Goal: Task Accomplishment & Management: Manage account settings

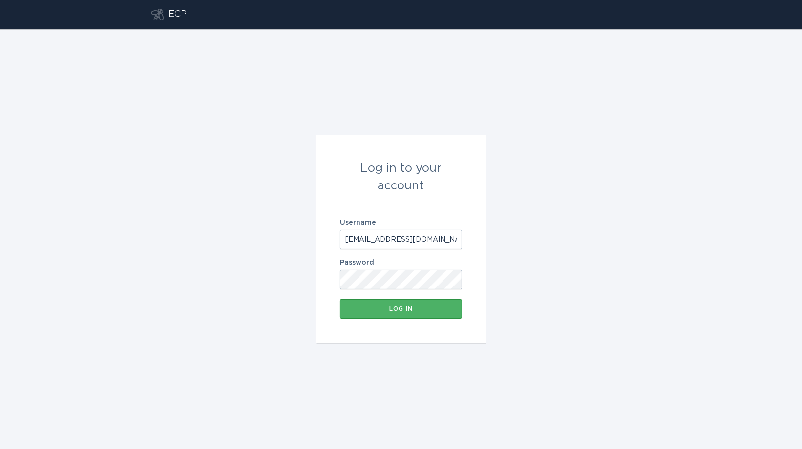
click at [411, 311] on div "Log in" at bounding box center [401, 309] width 112 height 6
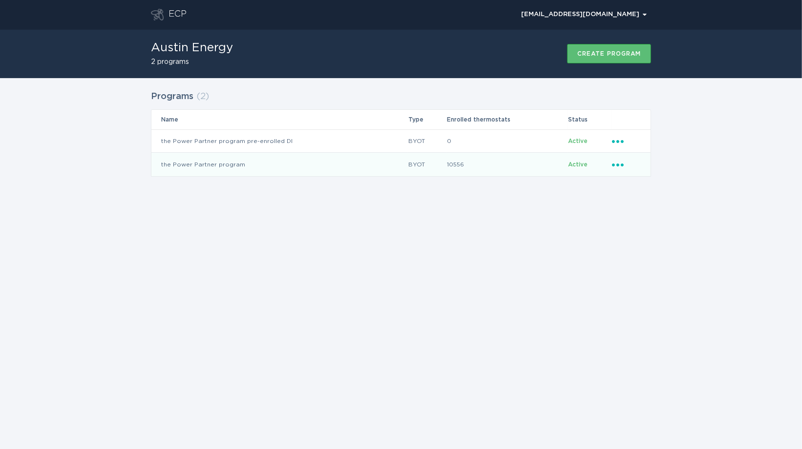
click at [261, 162] on td "the Power Partner program" at bounding box center [279, 164] width 256 height 23
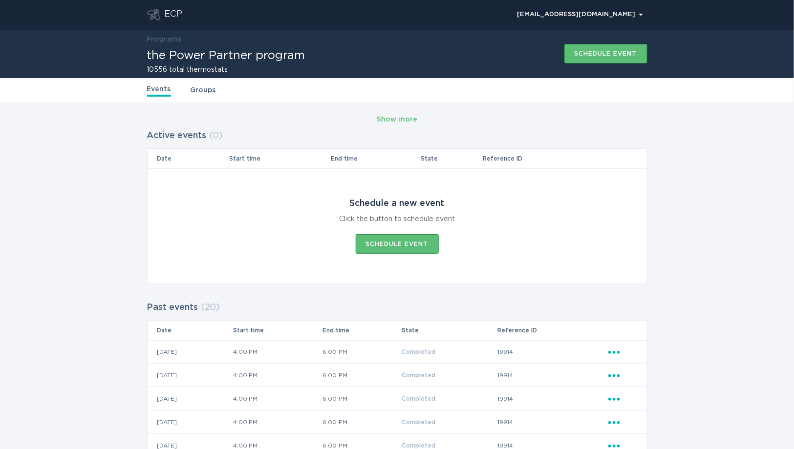
click at [192, 86] on link "Groups" at bounding box center [202, 90] width 25 height 11
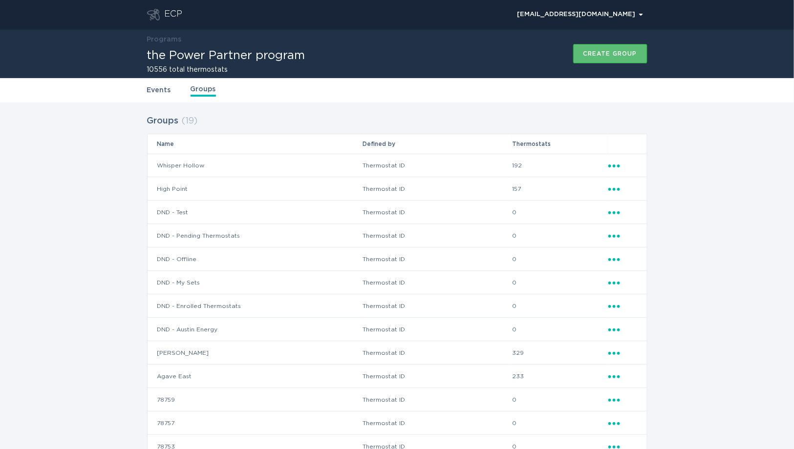
click at [615, 189] on icon "Ellipsis" at bounding box center [615, 188] width 14 height 8
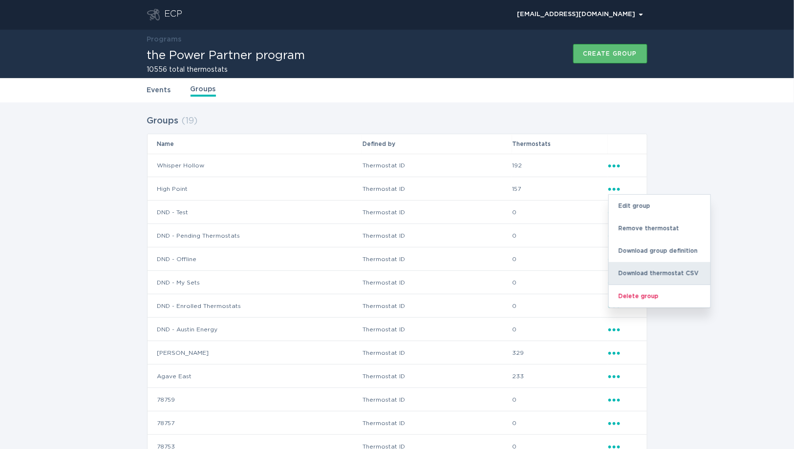
click at [638, 267] on div "Download thermostat CSV" at bounding box center [660, 273] width 102 height 22
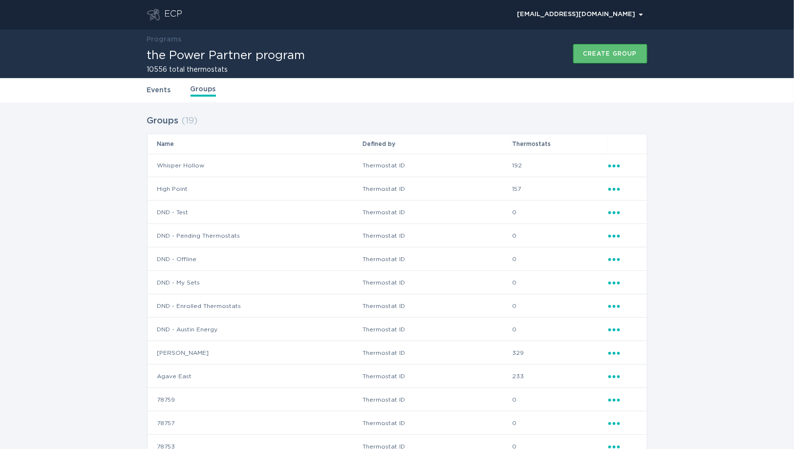
click at [179, 56] on h1 "the Power Partner program" at bounding box center [226, 56] width 158 height 12
click at [201, 91] on link "Groups" at bounding box center [202, 90] width 25 height 13
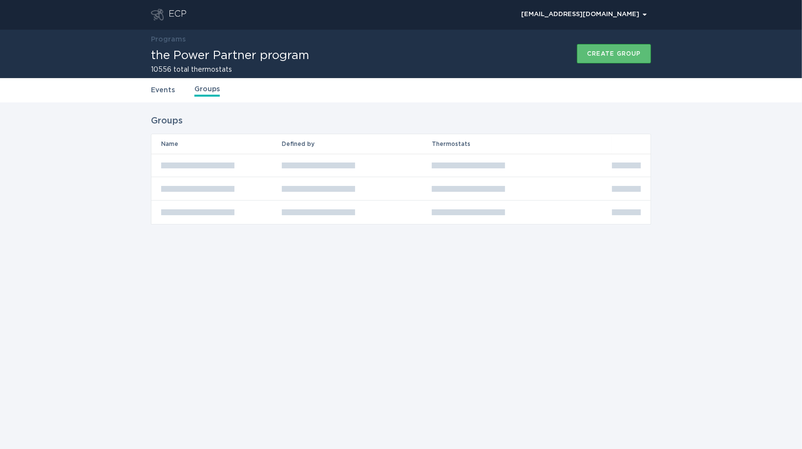
click at [169, 90] on link "Events" at bounding box center [163, 90] width 24 height 11
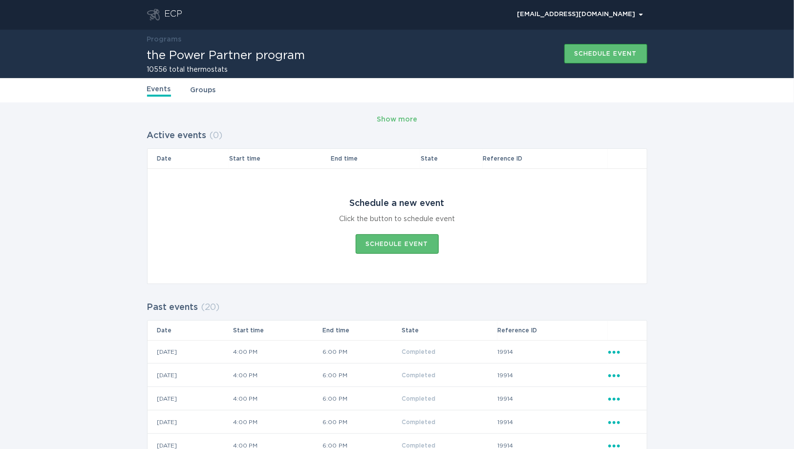
click at [168, 15] on div "ECP" at bounding box center [174, 15] width 18 height 12
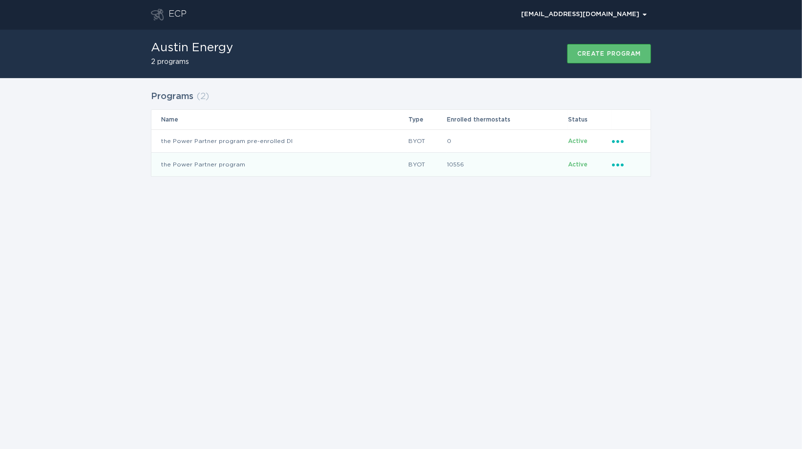
click at [619, 165] on icon "Ellipsis" at bounding box center [619, 163] width 14 height 8
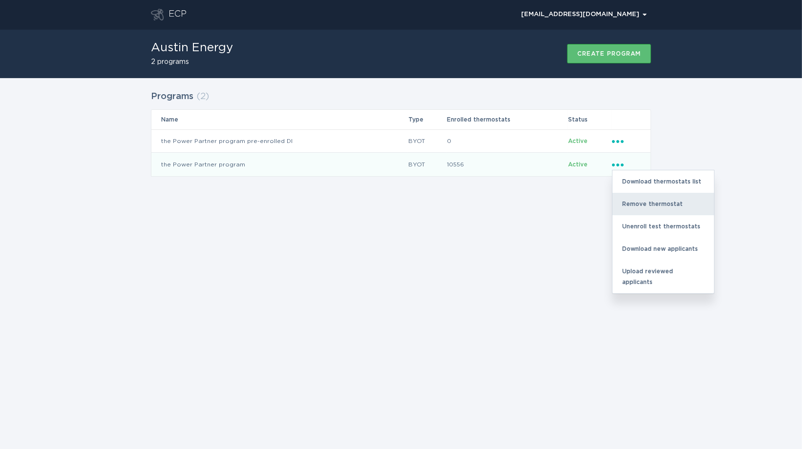
click at [626, 198] on div "Remove thermostat" at bounding box center [663, 204] width 102 height 22
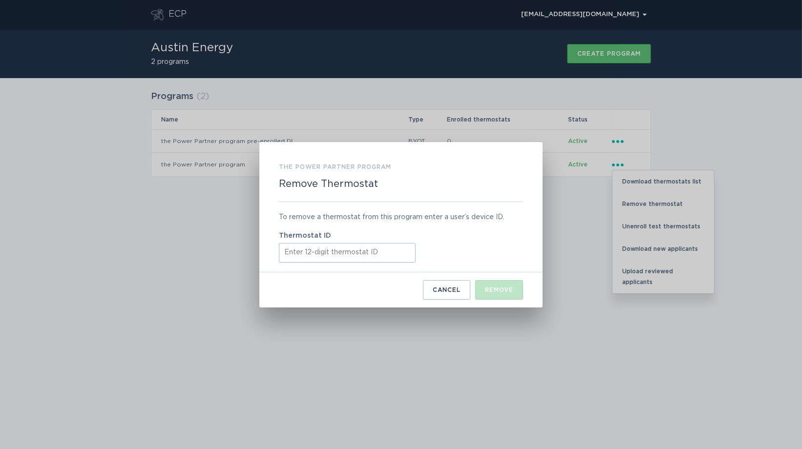
click at [355, 252] on input "Thermostat ID" at bounding box center [347, 253] width 137 height 20
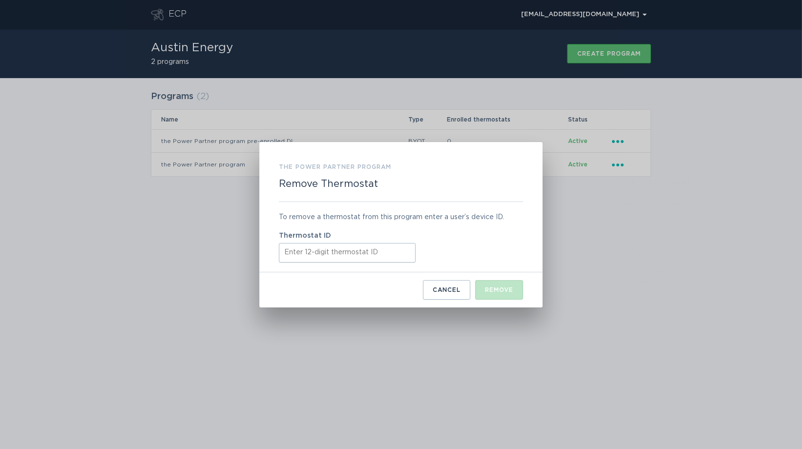
paste input "440788073186"
type input "440788073186"
click at [492, 287] on div "Remove" at bounding box center [499, 290] width 28 height 6
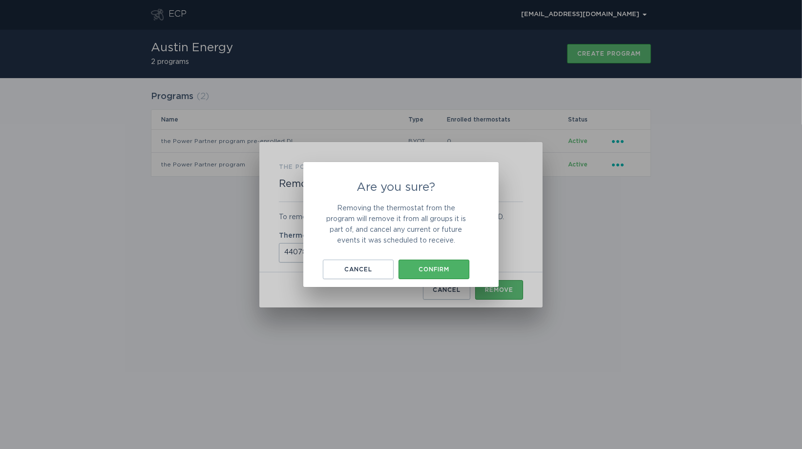
click at [442, 270] on div "Confirm" at bounding box center [433, 270] width 61 height 6
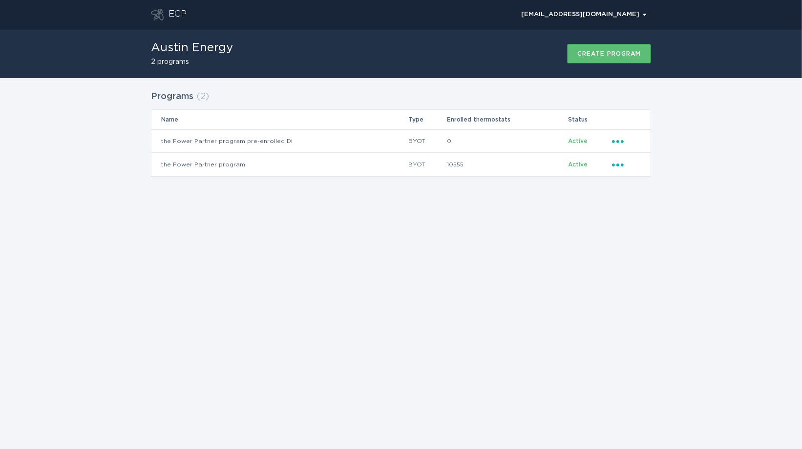
click at [408, 201] on div "ECP [EMAIL_ADDRESS][DOMAIN_NAME] Chevron Austin Energy 2 programs Create progra…" at bounding box center [401, 224] width 802 height 449
click at [613, 164] on icon "Popover menu" at bounding box center [618, 165] width 12 height 3
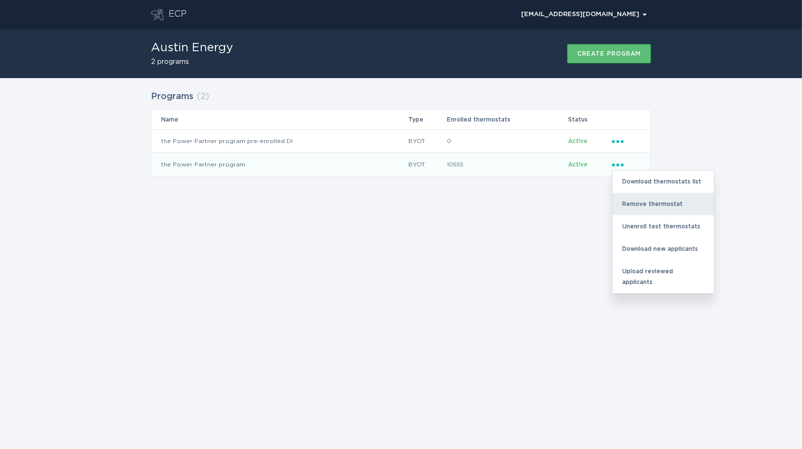
click at [625, 199] on div "Remove thermostat" at bounding box center [663, 204] width 102 height 22
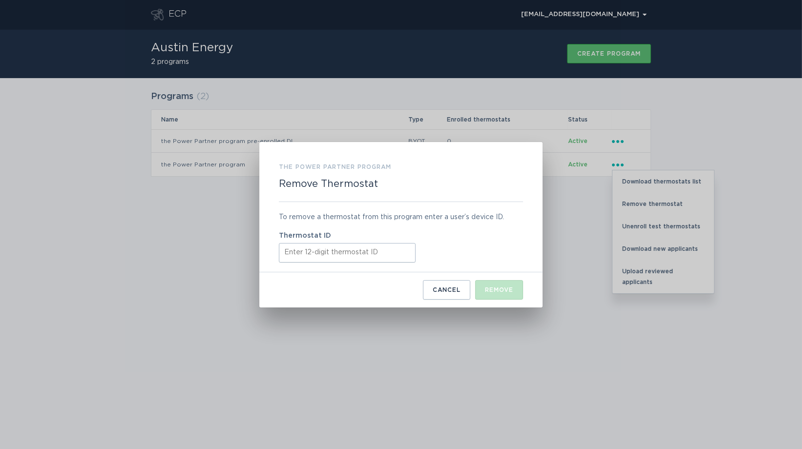
click at [329, 259] on input "Thermostat ID" at bounding box center [347, 253] width 137 height 20
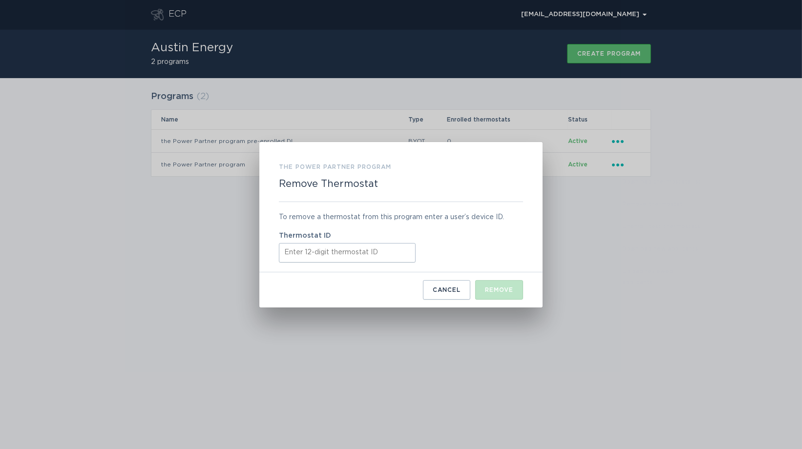
paste input "440766019144"
type input "440766019144"
click at [508, 292] on div "Remove" at bounding box center [499, 290] width 28 height 6
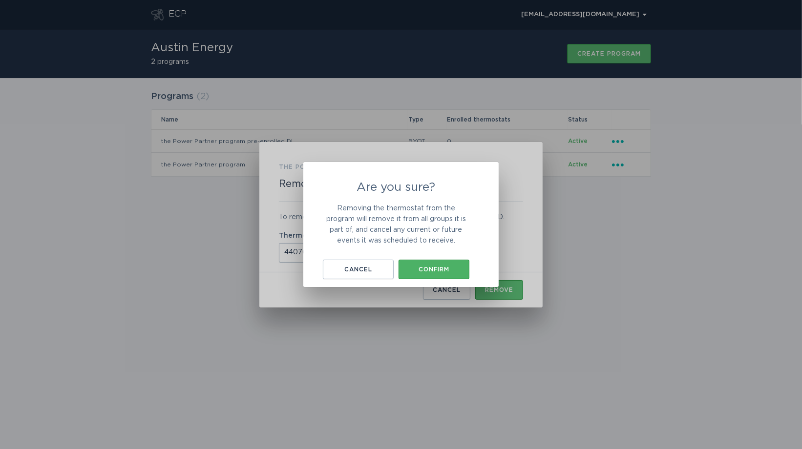
click at [448, 269] on div "Confirm" at bounding box center [433, 270] width 61 height 6
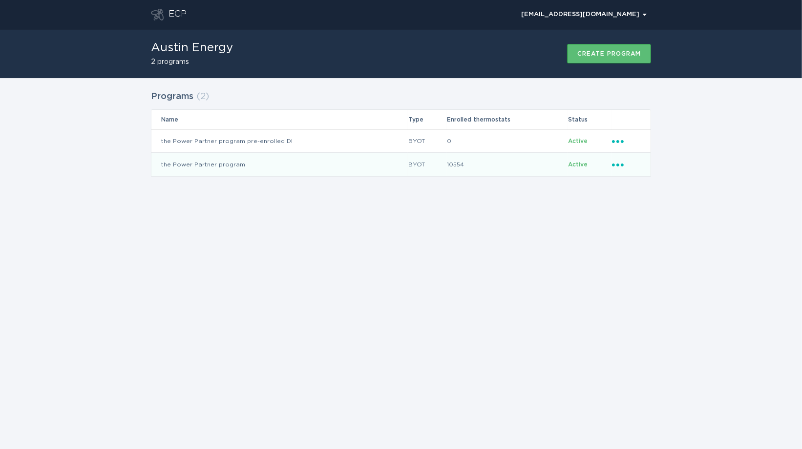
click at [619, 163] on icon "Ellipsis" at bounding box center [619, 163] width 14 height 8
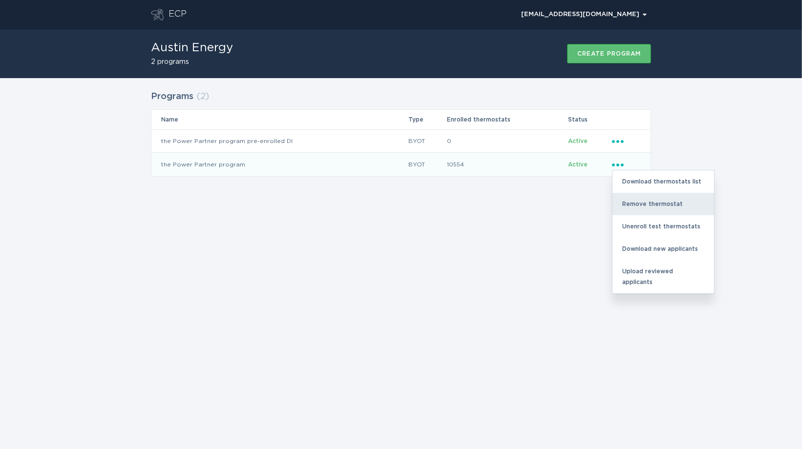
click at [632, 209] on div "Remove thermostat" at bounding box center [663, 204] width 102 height 22
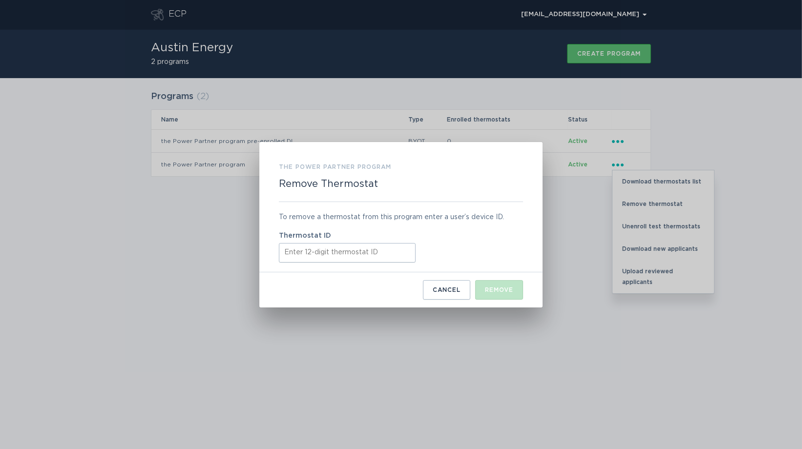
click at [378, 254] on input "Thermostat ID" at bounding box center [347, 253] width 137 height 20
paste input "440747939342"
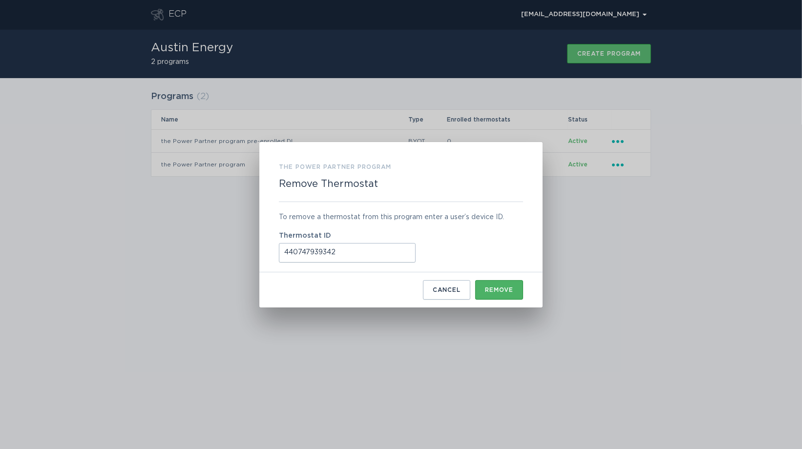
type input "440747939342"
click at [489, 287] on div "Remove" at bounding box center [499, 290] width 28 height 6
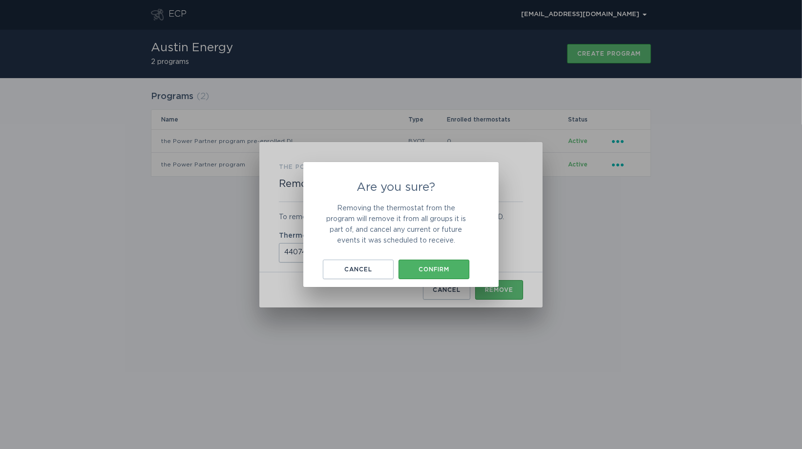
click at [445, 273] on button "Confirm" at bounding box center [434, 270] width 71 height 20
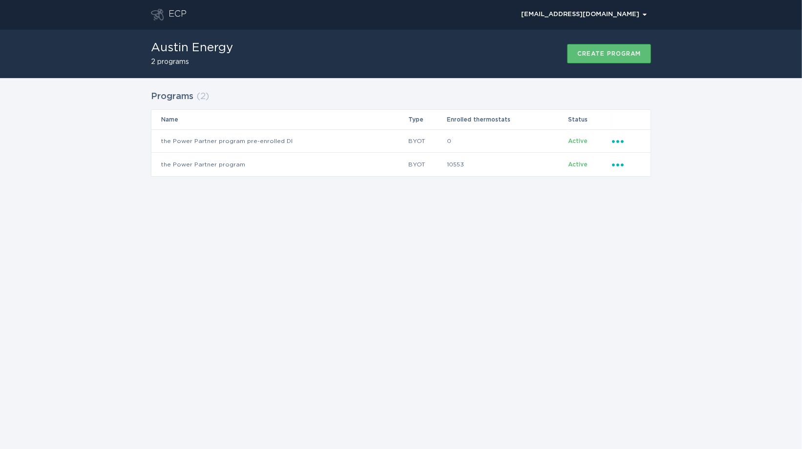
click at [508, 221] on div "ECP [EMAIL_ADDRESS][DOMAIN_NAME] Chevron Austin Energy 2 programs Create progra…" at bounding box center [401, 224] width 802 height 449
click at [619, 163] on icon "Ellipsis" at bounding box center [619, 163] width 14 height 8
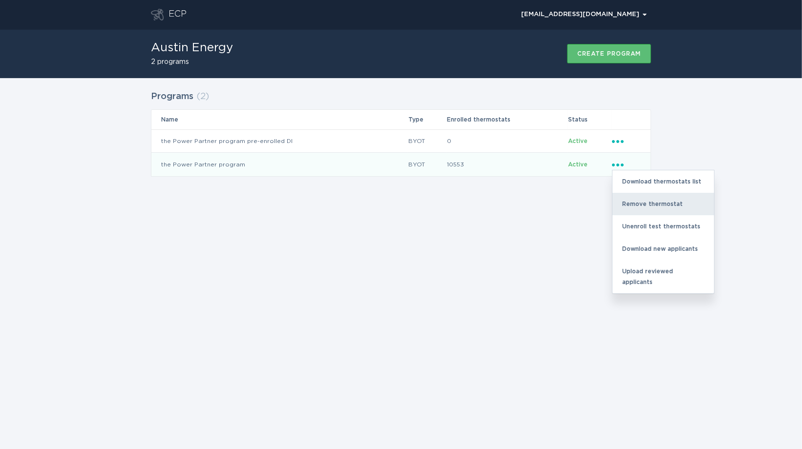
click at [638, 207] on div "Remove thermostat" at bounding box center [663, 204] width 102 height 22
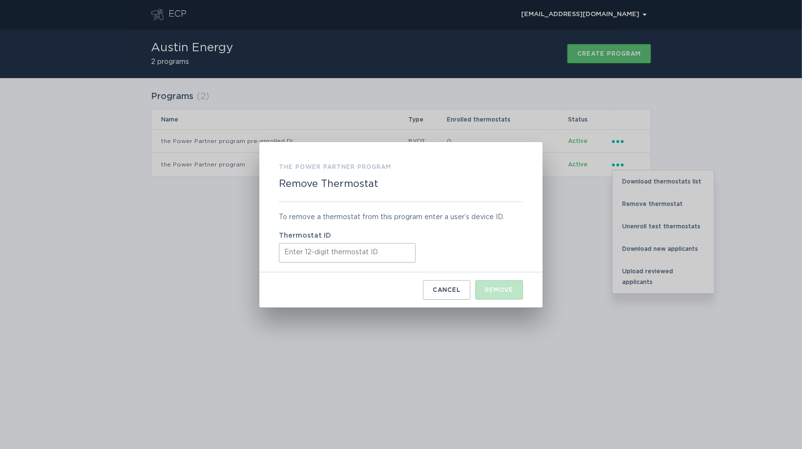
click at [389, 256] on input "Thermostat ID" at bounding box center [347, 253] width 137 height 20
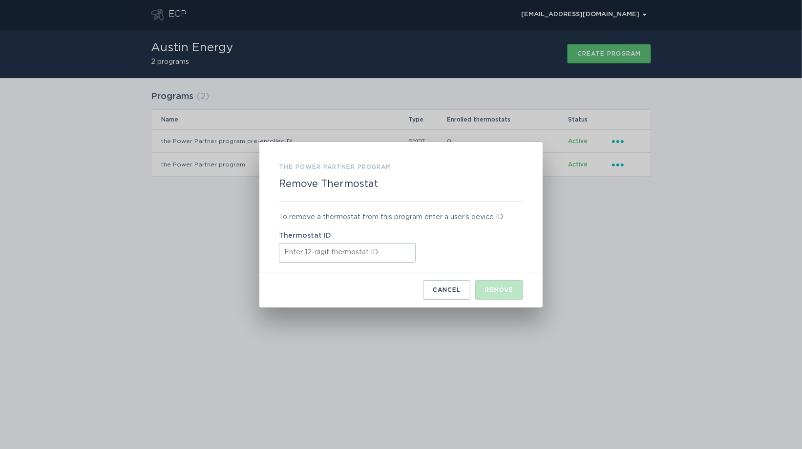
paste input "440745865058"
type input "440745865058"
click at [491, 285] on button "Remove" at bounding box center [499, 290] width 48 height 20
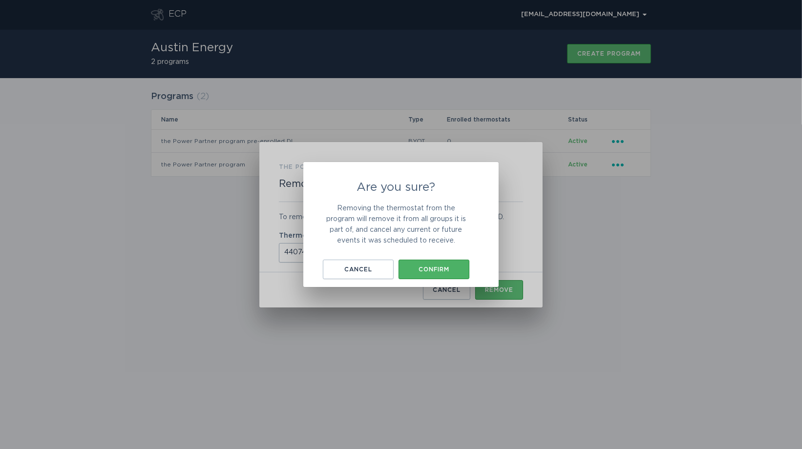
click at [440, 267] on div "Confirm" at bounding box center [433, 270] width 61 height 6
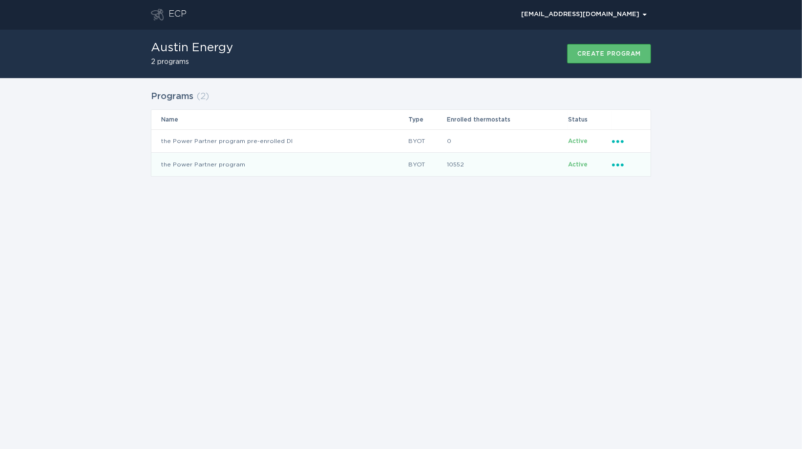
click at [614, 165] on icon "Popover menu" at bounding box center [618, 165] width 12 height 3
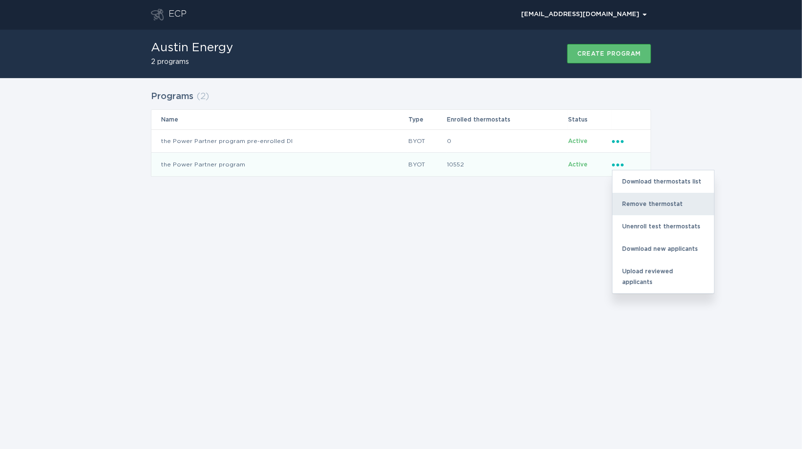
click at [629, 199] on div "Remove thermostat" at bounding box center [663, 204] width 102 height 22
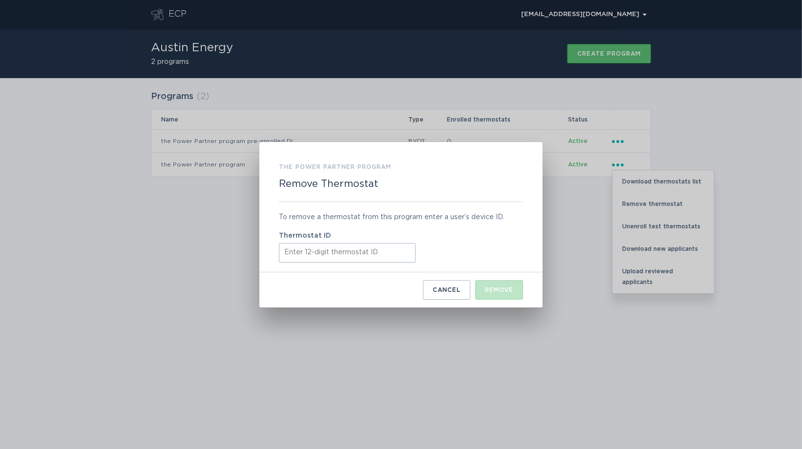
click at [407, 253] on input "Thermostat ID" at bounding box center [347, 253] width 137 height 20
paste input "440733613348"
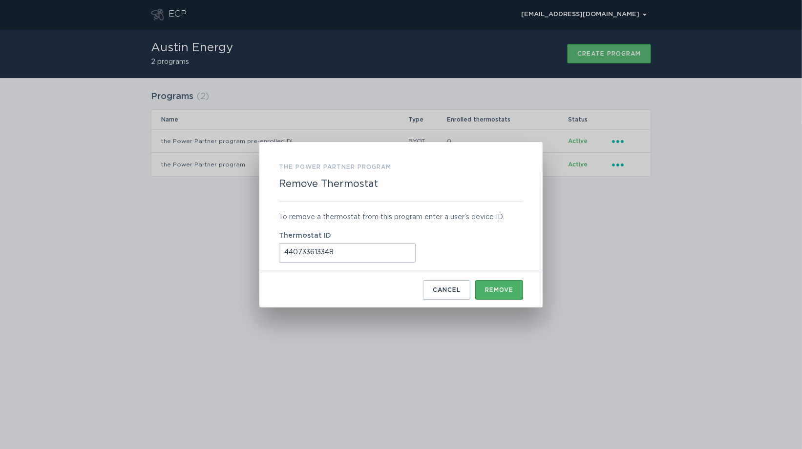
type input "440733613348"
click at [501, 289] on div "Remove" at bounding box center [499, 290] width 28 height 6
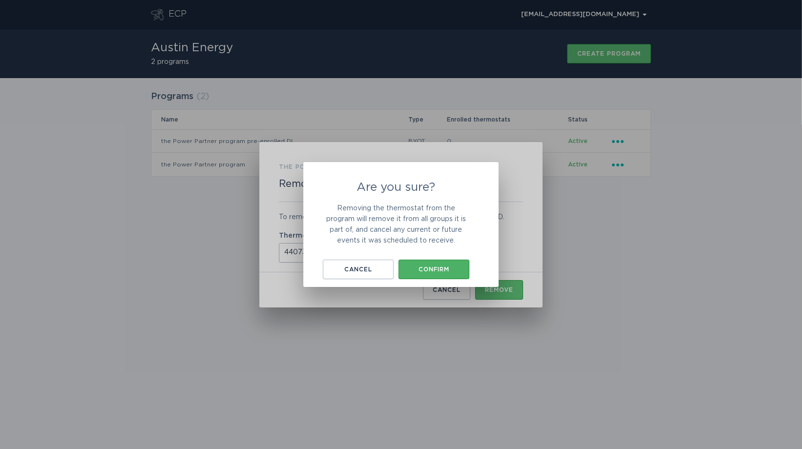
click at [458, 268] on div "Confirm" at bounding box center [433, 270] width 61 height 6
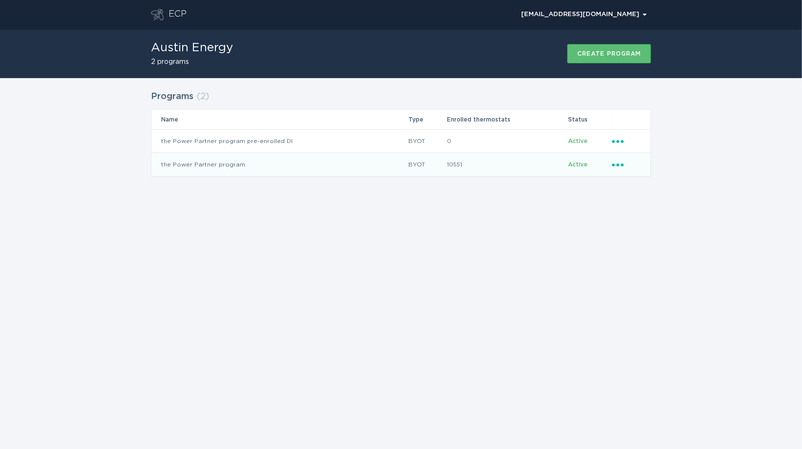
click at [617, 165] on icon "Popover menu" at bounding box center [618, 165] width 12 height 3
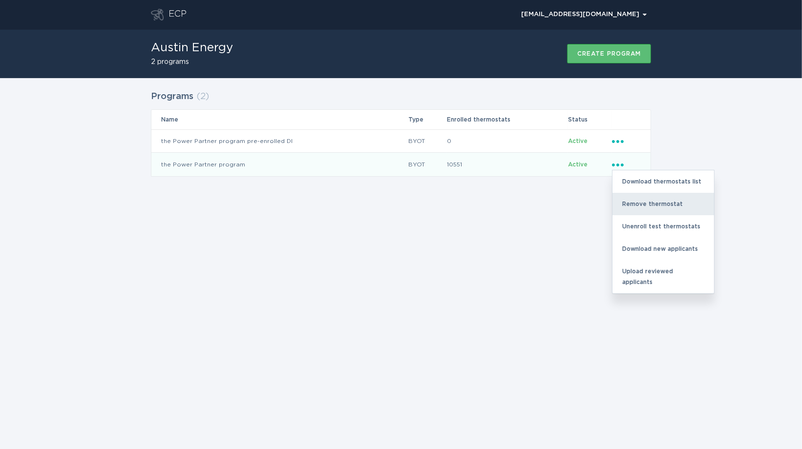
click at [645, 200] on div "Remove thermostat" at bounding box center [663, 204] width 102 height 22
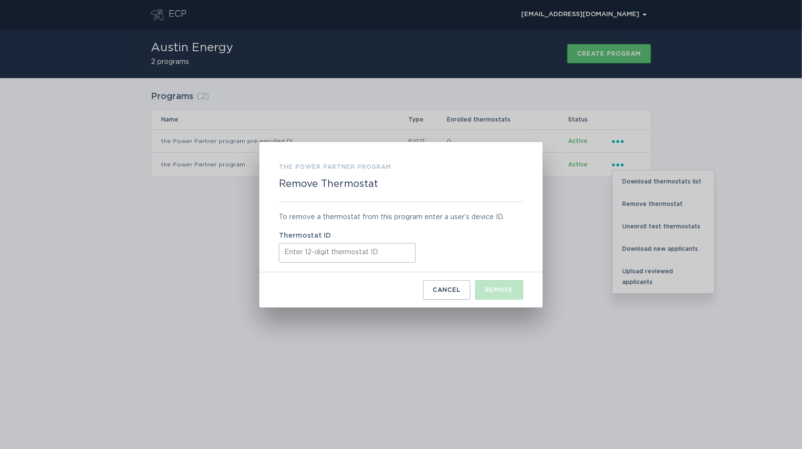
click at [336, 249] on input "Thermostat ID" at bounding box center [347, 253] width 137 height 20
paste input "440732994329"
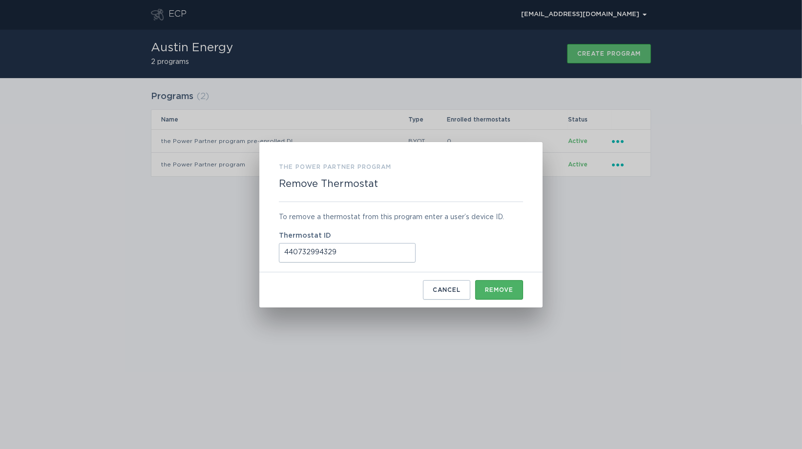
type input "440732994329"
click at [500, 287] on div "Remove" at bounding box center [499, 290] width 28 height 6
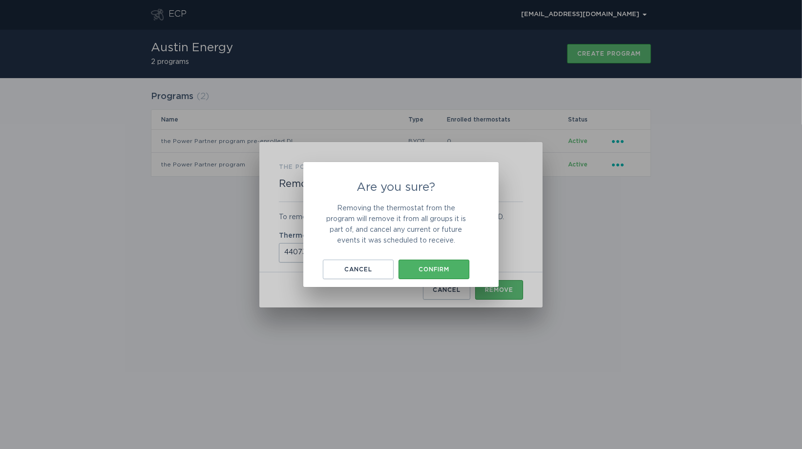
click at [449, 271] on div "Confirm" at bounding box center [433, 270] width 61 height 6
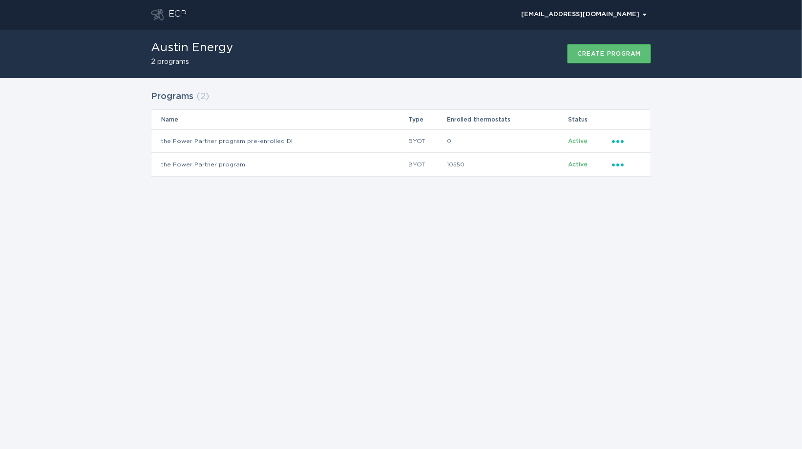
click at [572, 222] on div "ECP [EMAIL_ADDRESS][DOMAIN_NAME] Chevron Austin Energy 2 programs Create progra…" at bounding box center [401, 224] width 802 height 449
click at [618, 162] on icon "Ellipsis" at bounding box center [619, 163] width 14 height 8
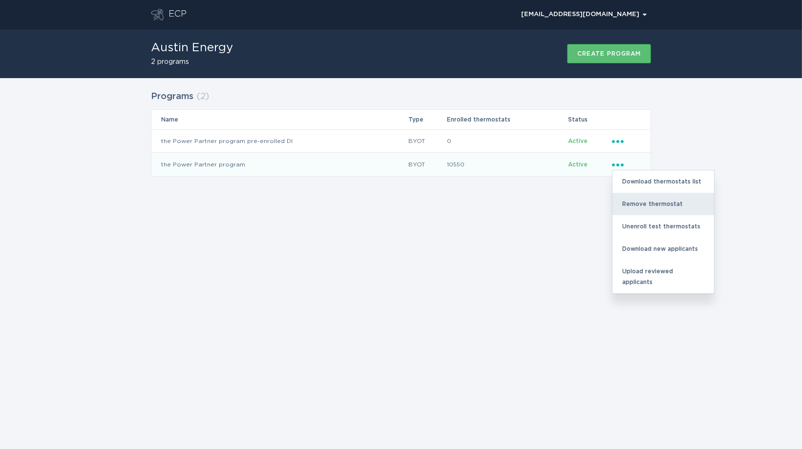
click at [640, 209] on div "Remove thermostat" at bounding box center [663, 204] width 102 height 22
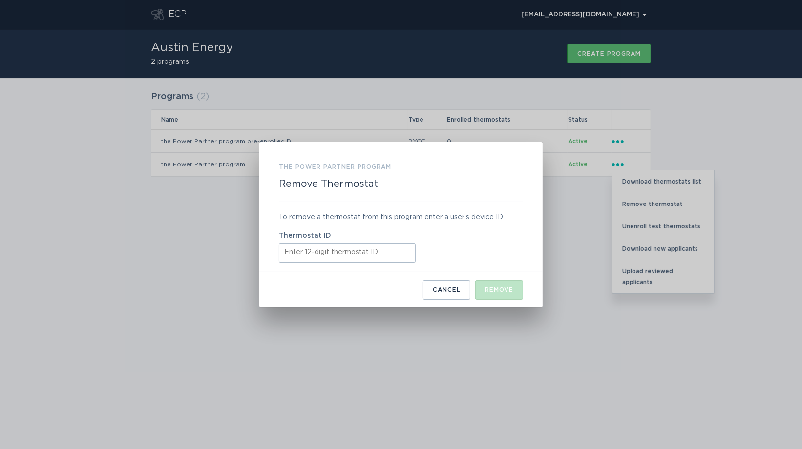
click at [404, 255] on input "Thermostat ID" at bounding box center [347, 253] width 137 height 20
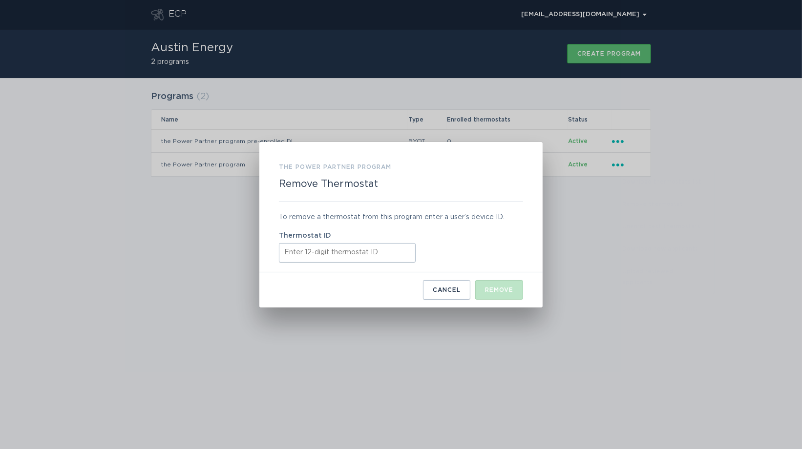
paste input "440721287975"
type input "440721287975"
click at [493, 289] on div "Remove" at bounding box center [499, 290] width 28 height 6
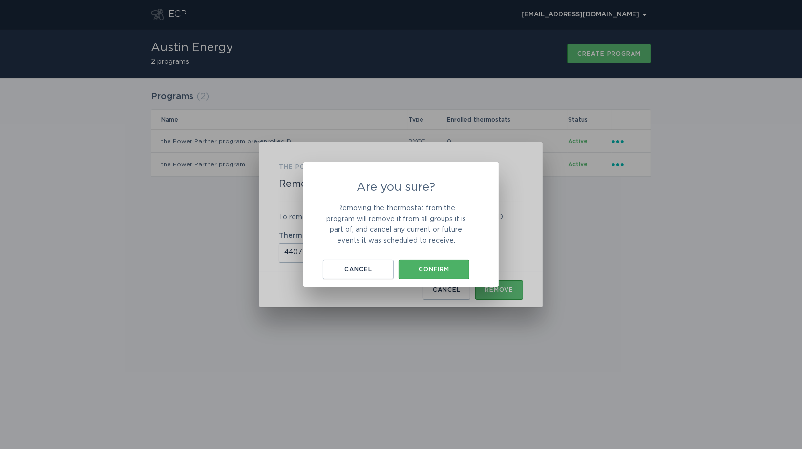
click at [453, 265] on button "Confirm" at bounding box center [434, 270] width 71 height 20
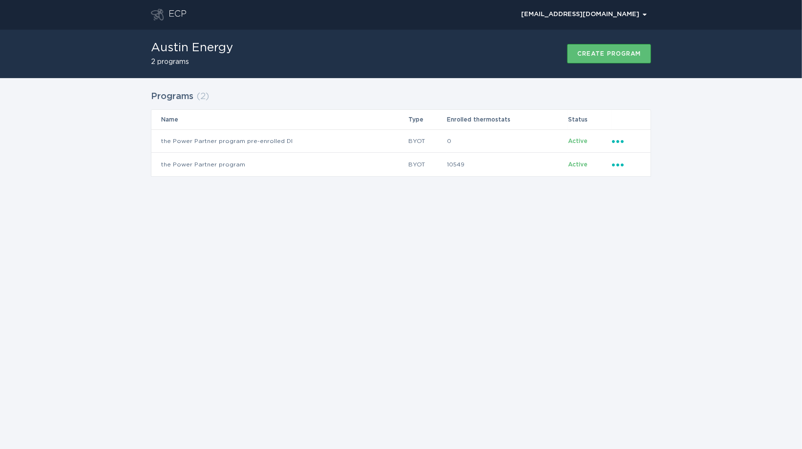
drag, startPoint x: 649, startPoint y: 230, endPoint x: 645, endPoint y: 204, distance: 25.6
click at [649, 230] on div "ECP [EMAIL_ADDRESS][DOMAIN_NAME] Chevron Austin Energy 2 programs Create progra…" at bounding box center [401, 224] width 802 height 449
click at [616, 164] on icon "Ellipsis" at bounding box center [619, 163] width 14 height 8
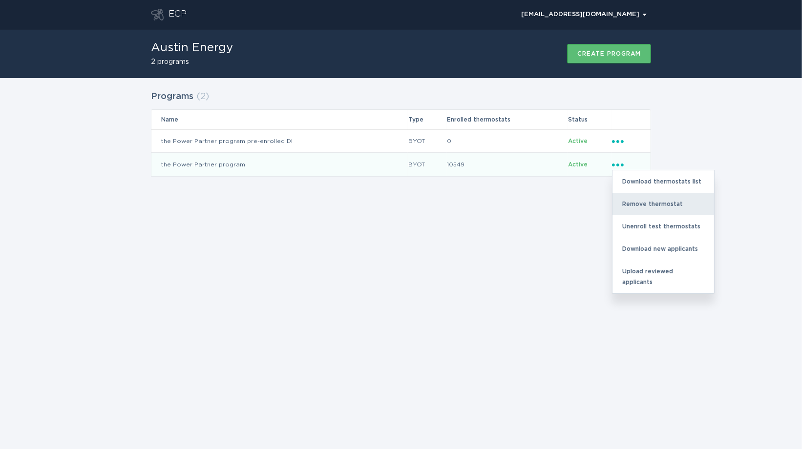
click at [627, 200] on div "Remove thermostat" at bounding box center [663, 204] width 102 height 22
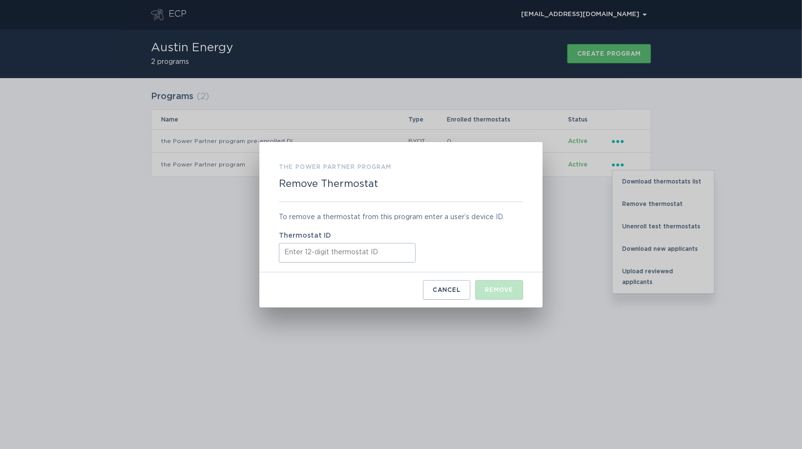
click at [398, 256] on input "Thermostat ID" at bounding box center [347, 253] width 137 height 20
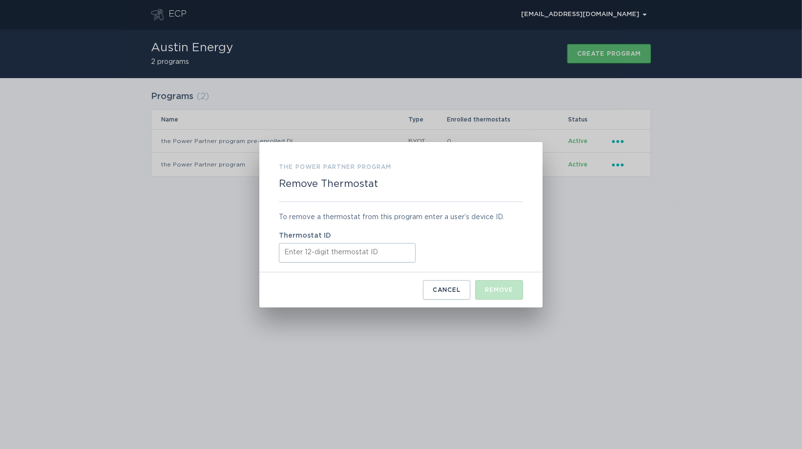
paste input "440704095238"
type input "440704095238"
click at [501, 292] on div "Remove" at bounding box center [499, 290] width 28 height 6
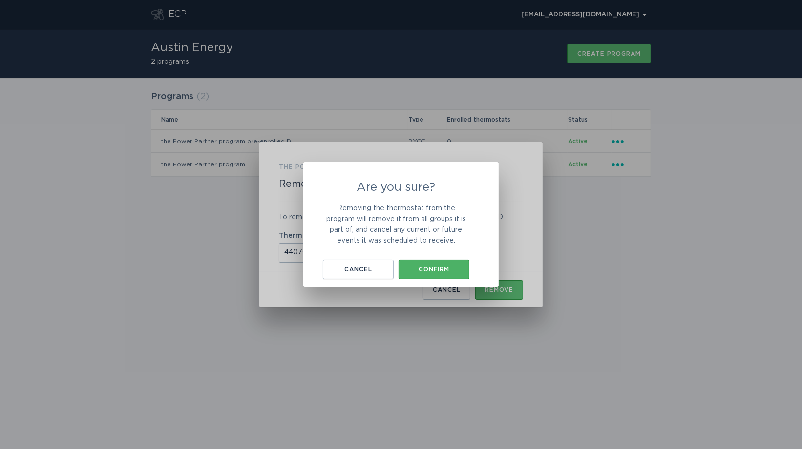
click at [460, 269] on div "Confirm" at bounding box center [433, 270] width 61 height 6
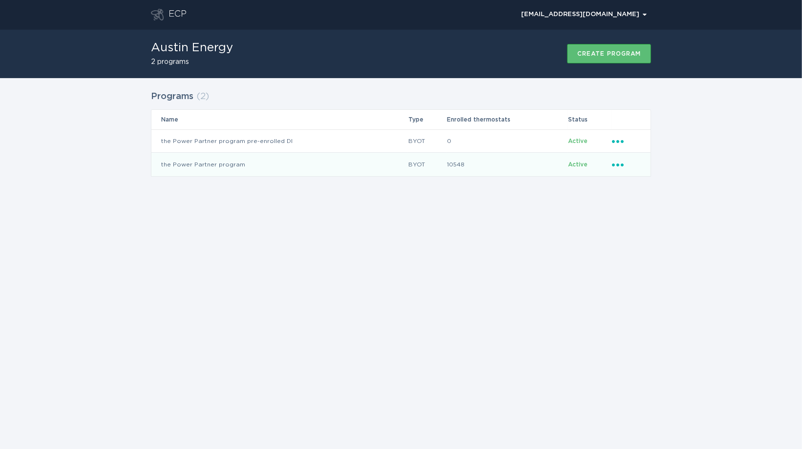
click at [617, 162] on icon "Ellipsis" at bounding box center [619, 163] width 14 height 8
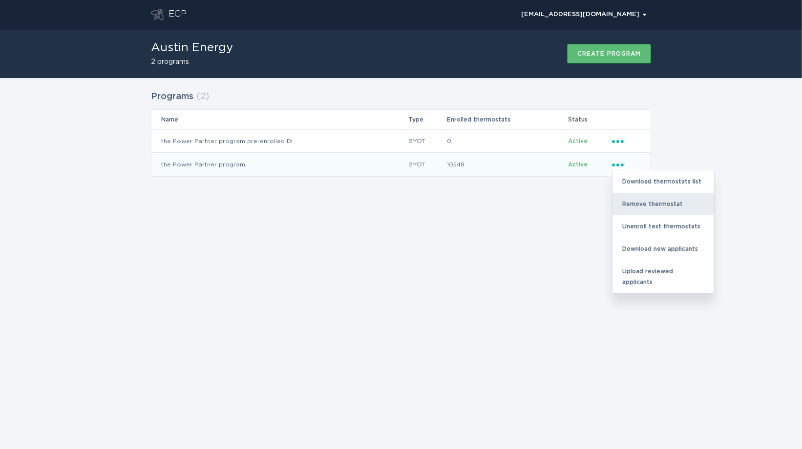
click at [626, 203] on div "Remove thermostat" at bounding box center [663, 204] width 102 height 22
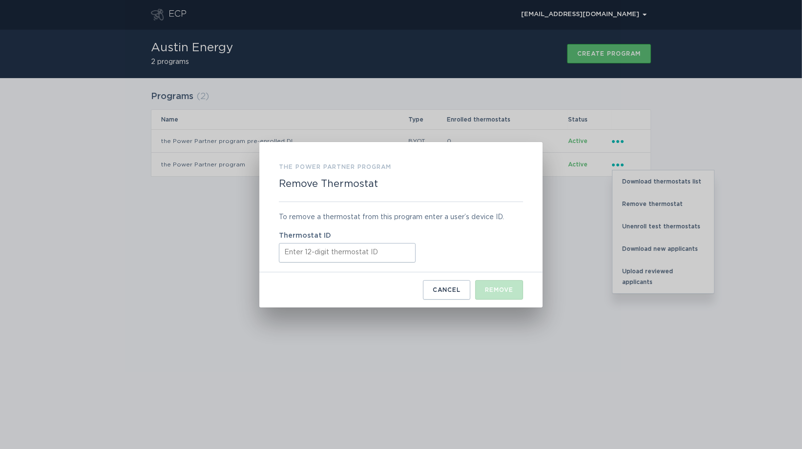
click at [394, 252] on input "Thermostat ID" at bounding box center [347, 253] width 137 height 20
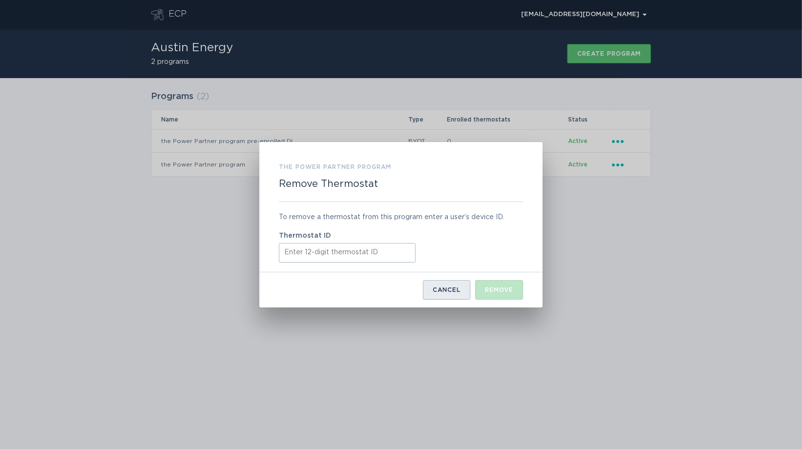
paste input "440788073186"
type input "440788073186"
click at [482, 287] on button "Remove" at bounding box center [499, 290] width 48 height 20
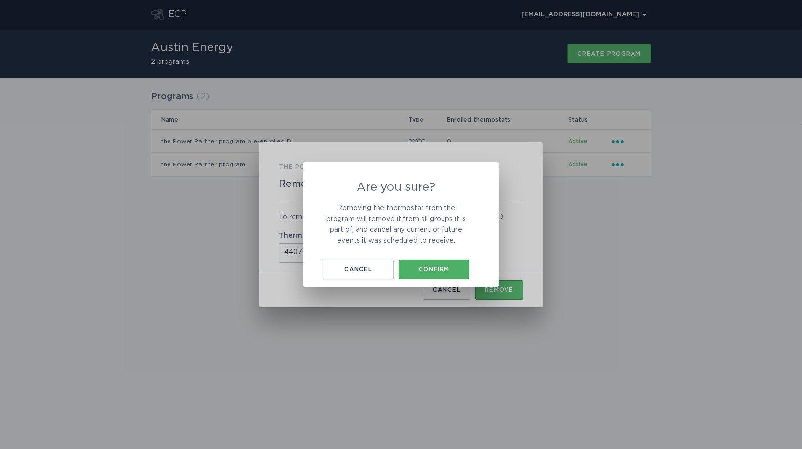
click at [448, 269] on div "Confirm" at bounding box center [433, 270] width 61 height 6
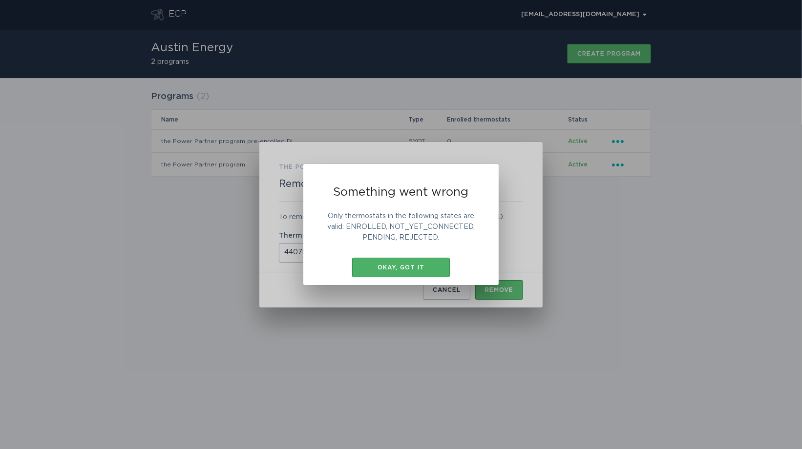
click at [424, 271] on button "Okay, got it" at bounding box center [401, 268] width 98 height 20
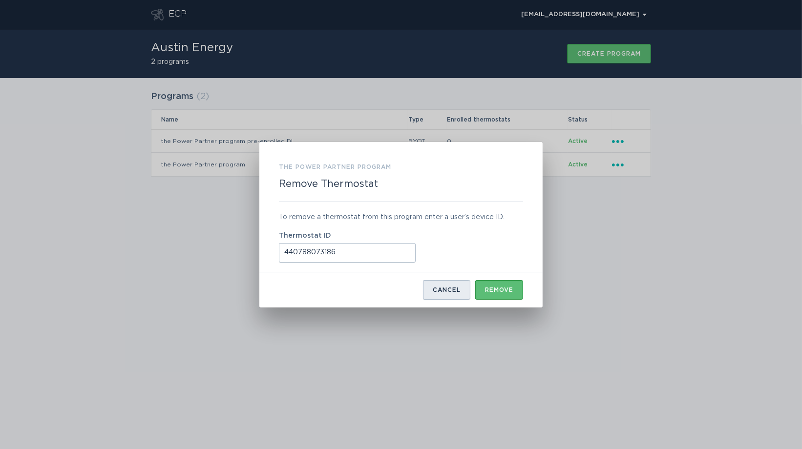
click at [441, 287] on div "Cancel" at bounding box center [447, 290] width 28 height 6
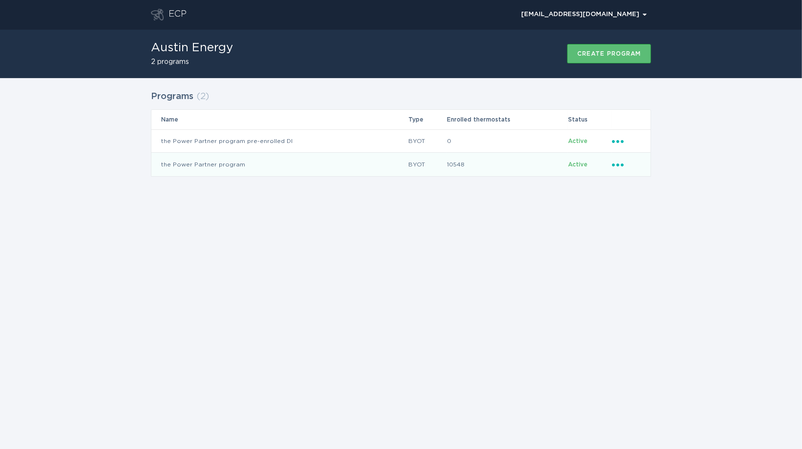
click at [613, 162] on icon "Ellipsis" at bounding box center [619, 163] width 14 height 8
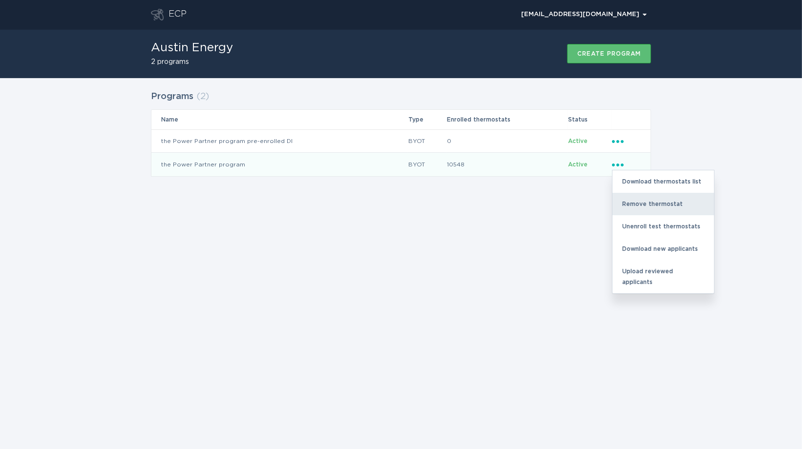
click at [632, 199] on div "Remove thermostat" at bounding box center [663, 204] width 102 height 22
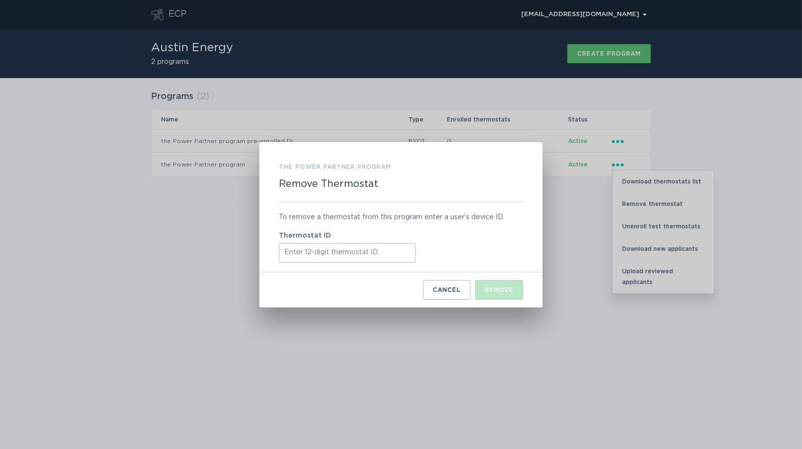
click at [403, 253] on input "Thermostat ID" at bounding box center [347, 253] width 137 height 20
paste input "440709863249"
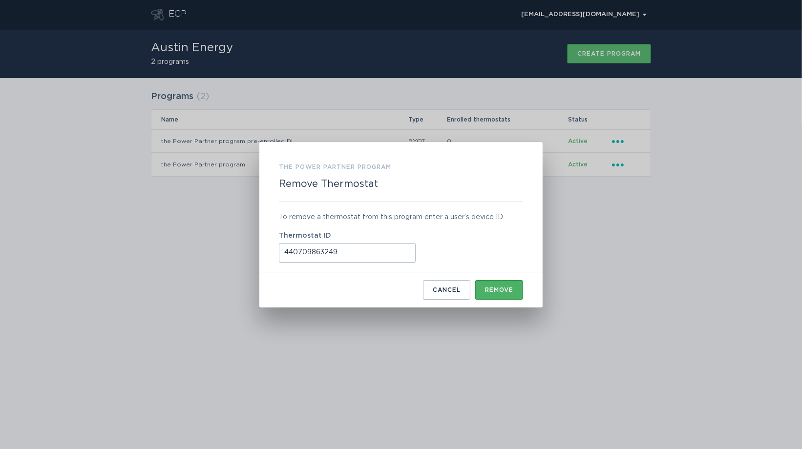
type input "440709863249"
click at [497, 287] on div "Remove" at bounding box center [499, 290] width 28 height 6
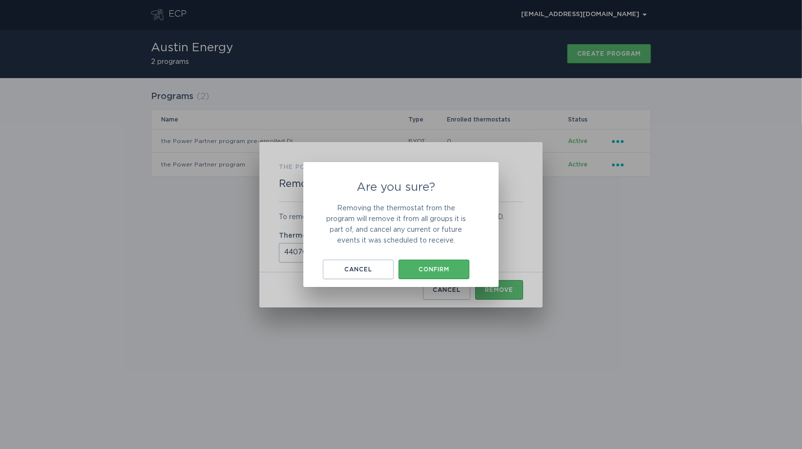
click at [433, 272] on div "Confirm" at bounding box center [433, 270] width 61 height 6
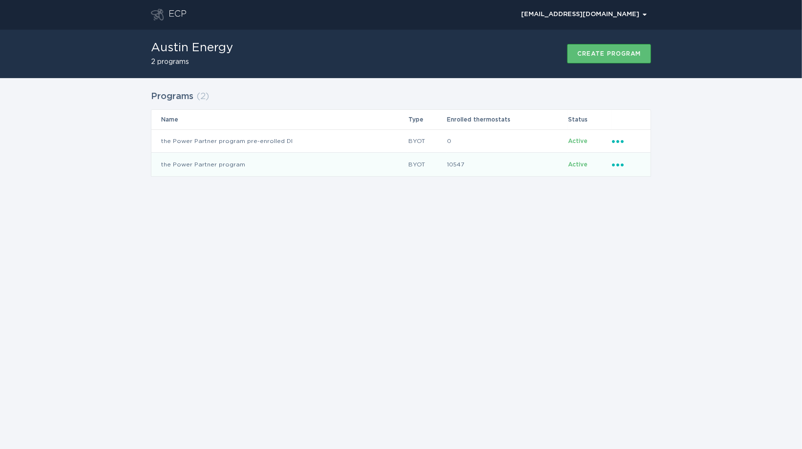
click at [613, 163] on icon "Ellipsis" at bounding box center [619, 163] width 14 height 8
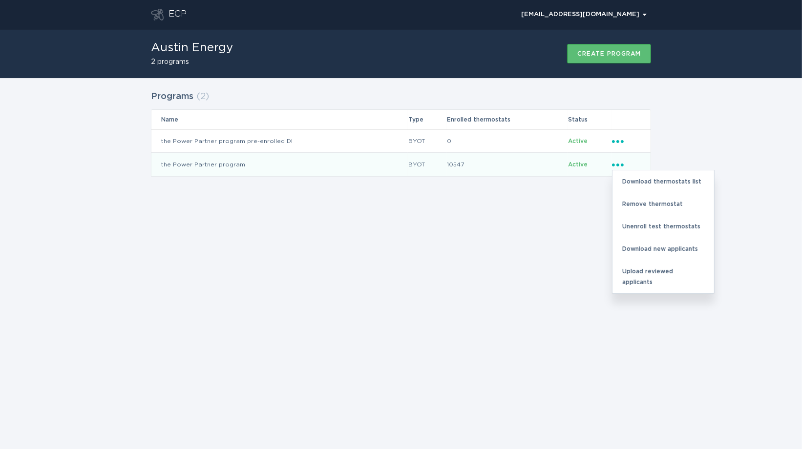
click at [514, 166] on td "10547" at bounding box center [507, 164] width 121 height 23
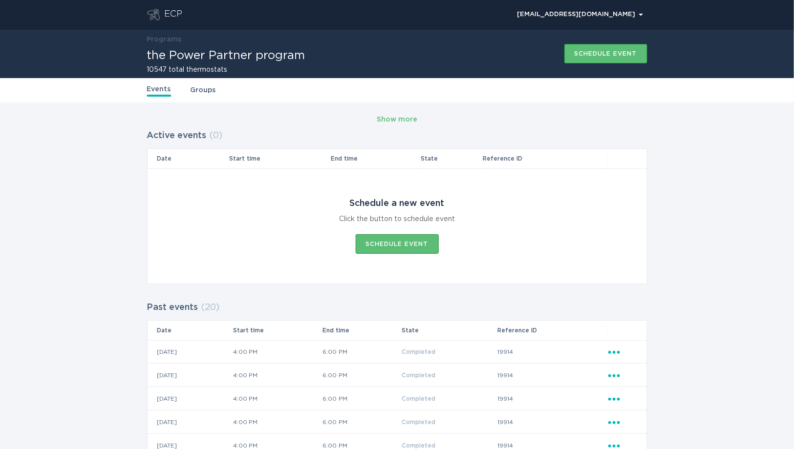
click at [215, 95] on div "Events Groups" at bounding box center [397, 90] width 500 height 24
click at [211, 93] on link "Groups" at bounding box center [202, 90] width 25 height 11
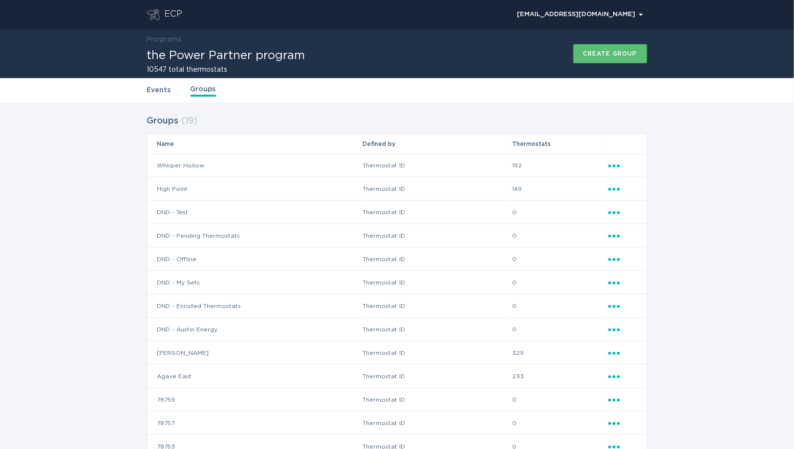
click at [617, 187] on icon "Ellipsis" at bounding box center [615, 188] width 14 height 8
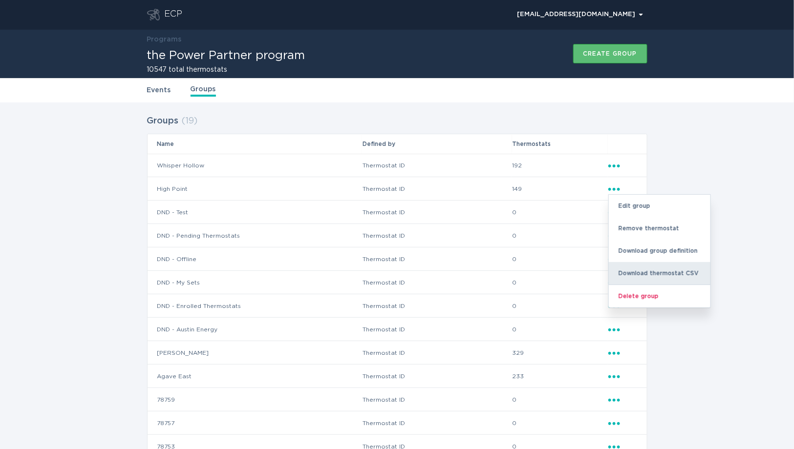
click at [687, 269] on div "Download thermostat CSV" at bounding box center [660, 273] width 102 height 22
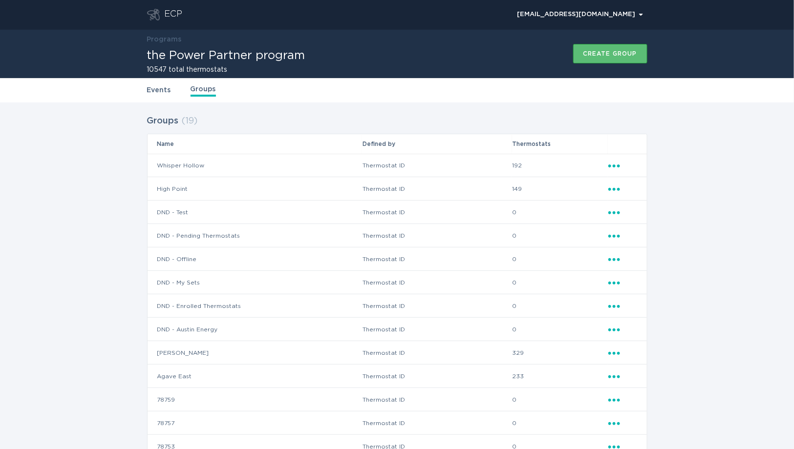
click at [153, 88] on link "Events" at bounding box center [159, 90] width 24 height 11
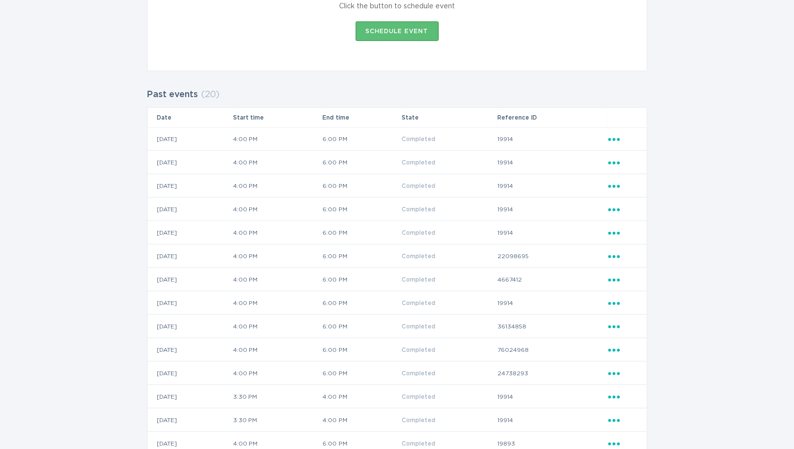
scroll to position [217, 0]
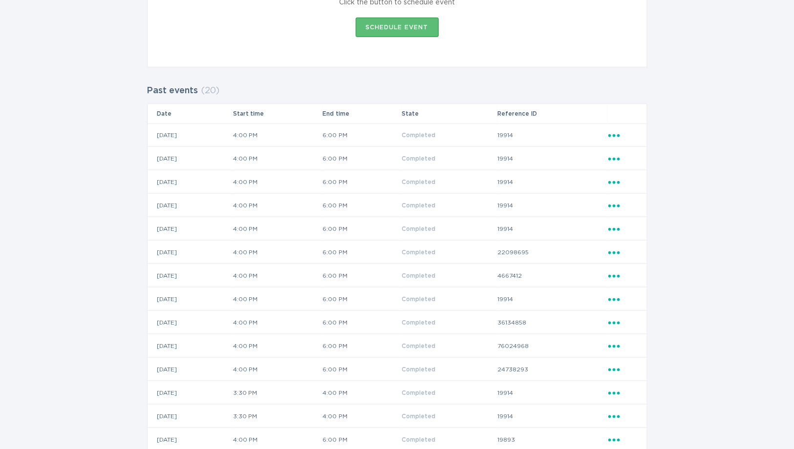
click at [616, 134] on icon "Ellipsis" at bounding box center [615, 134] width 14 height 8
click at [626, 147] on div "View event summary" at bounding box center [660, 152] width 102 height 22
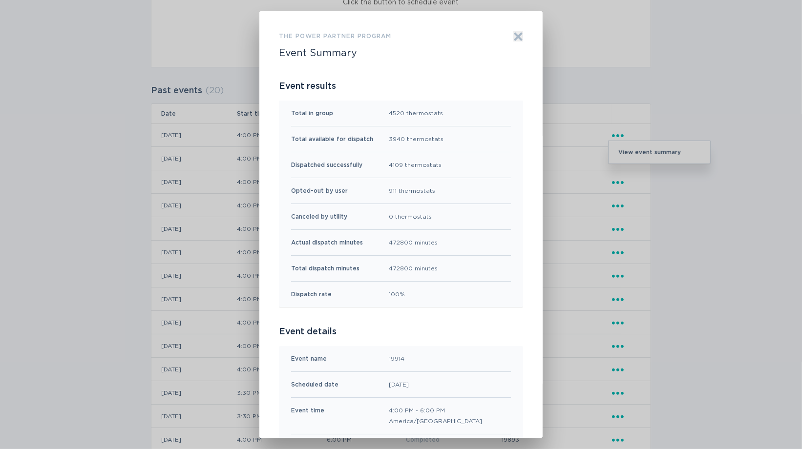
click at [507, 35] on div "the Power Partner program Event Summary Exit" at bounding box center [401, 51] width 244 height 40
click at [516, 35] on icon "Exit" at bounding box center [518, 36] width 7 height 7
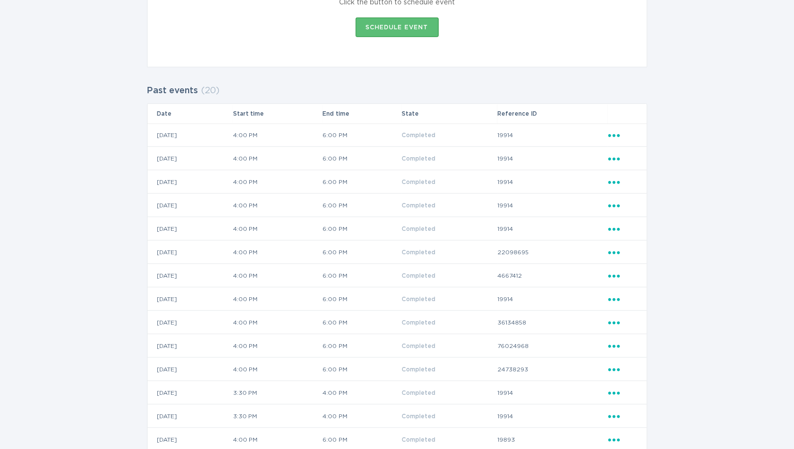
click at [613, 158] on icon "Popover menu" at bounding box center [614, 159] width 12 height 3
click at [619, 169] on div "View event summary" at bounding box center [660, 176] width 102 height 22
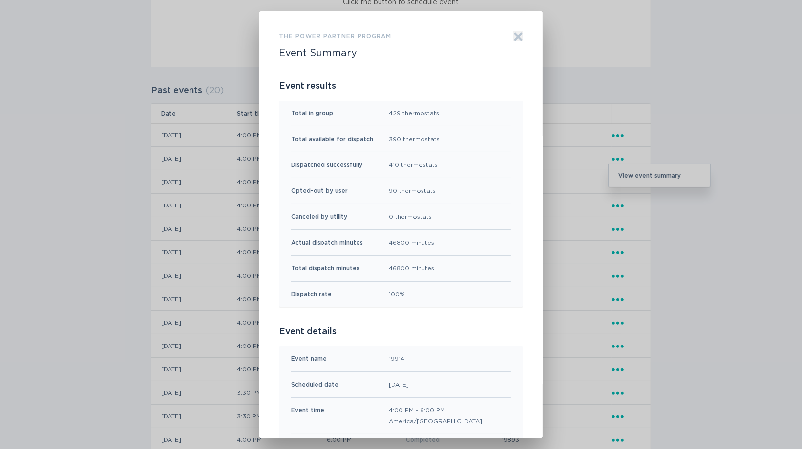
click at [513, 36] on icon "Exit" at bounding box center [518, 37] width 10 height 10
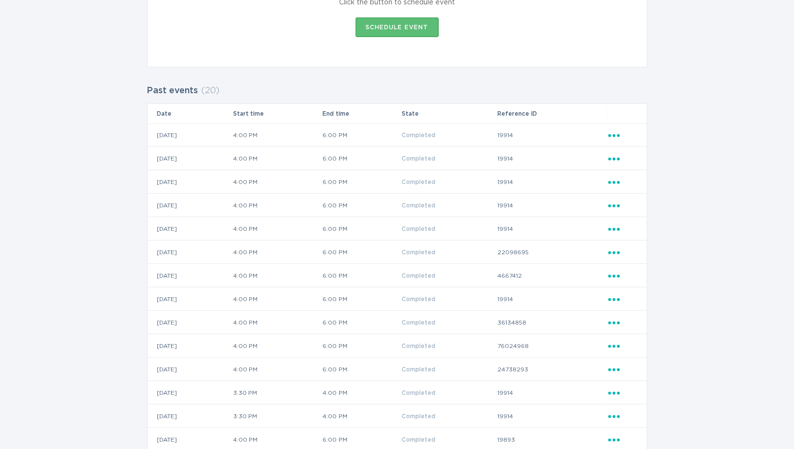
click at [611, 183] on icon "Ellipsis" at bounding box center [615, 181] width 14 height 8
click at [622, 196] on div "View event summary" at bounding box center [660, 199] width 102 height 22
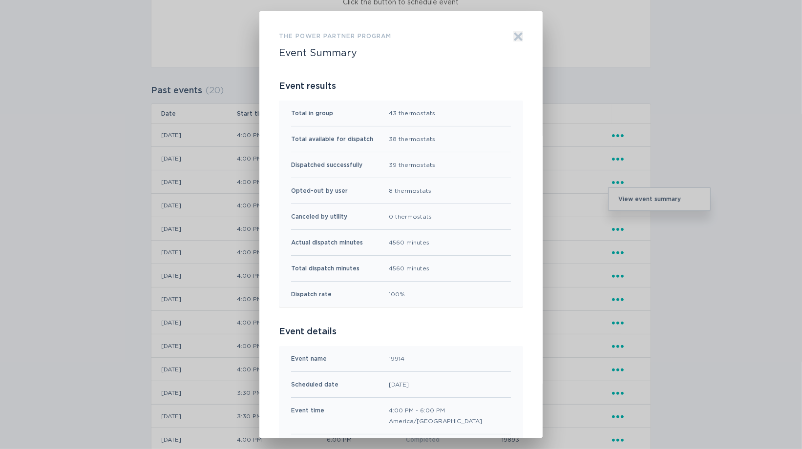
click at [515, 38] on icon "Exit" at bounding box center [518, 36] width 7 height 7
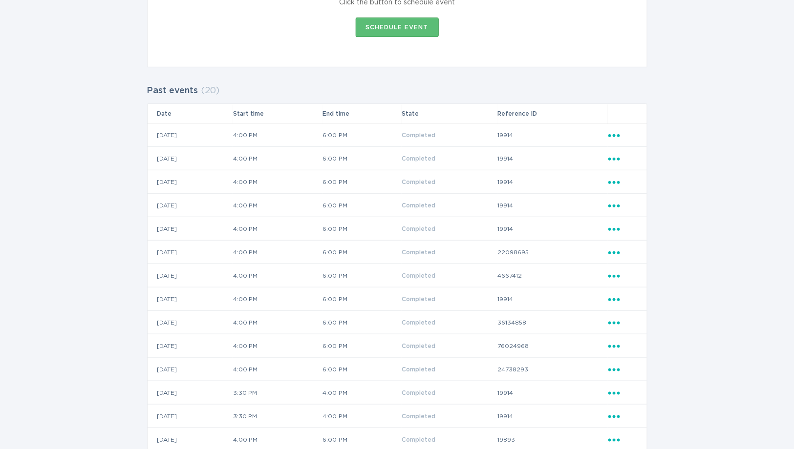
click at [614, 203] on icon "Ellipsis" at bounding box center [615, 204] width 14 height 8
click at [626, 217] on div "View event summary" at bounding box center [660, 222] width 102 height 22
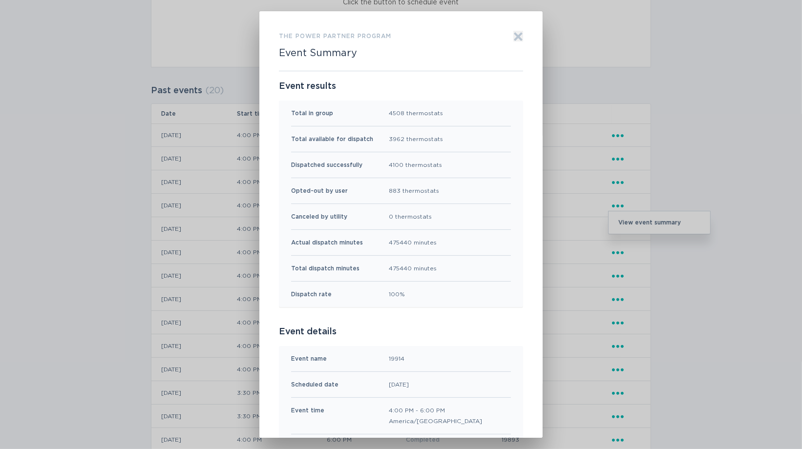
click at [515, 37] on icon "Exit" at bounding box center [518, 36] width 7 height 7
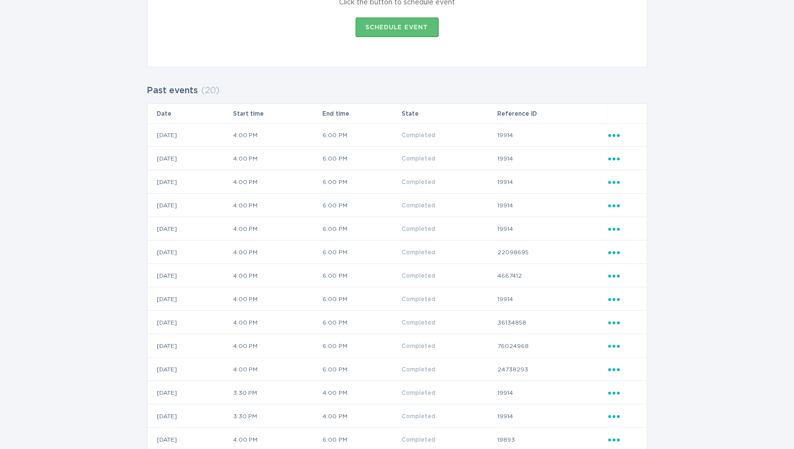
click at [616, 230] on icon "Ellipsis" at bounding box center [615, 228] width 14 height 8
click at [619, 240] on div "View event summary" at bounding box center [660, 246] width 102 height 22
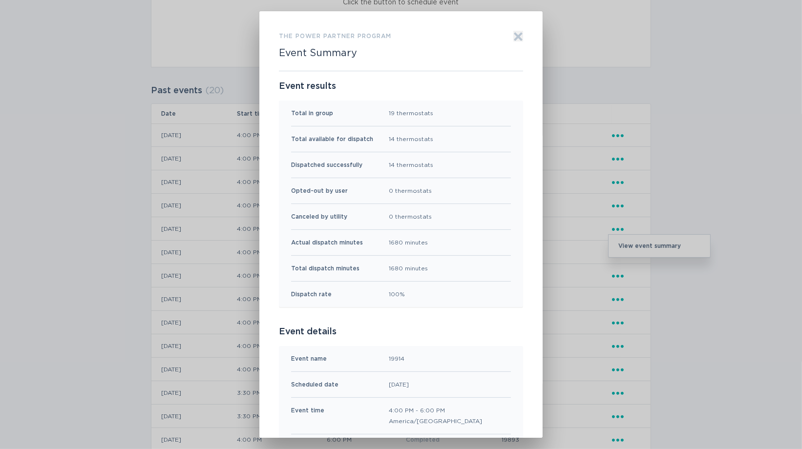
click at [513, 36] on icon "Exit" at bounding box center [518, 37] width 10 height 10
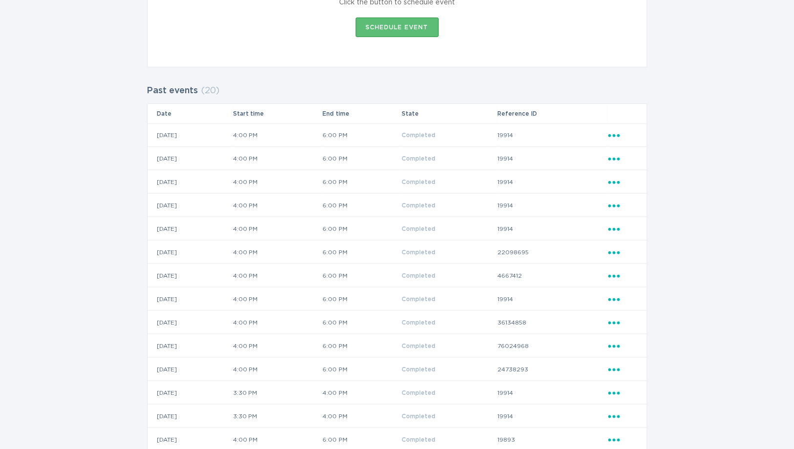
click at [613, 249] on icon "Ellipsis" at bounding box center [615, 251] width 14 height 8
click at [619, 264] on div "View event summary" at bounding box center [660, 269] width 102 height 22
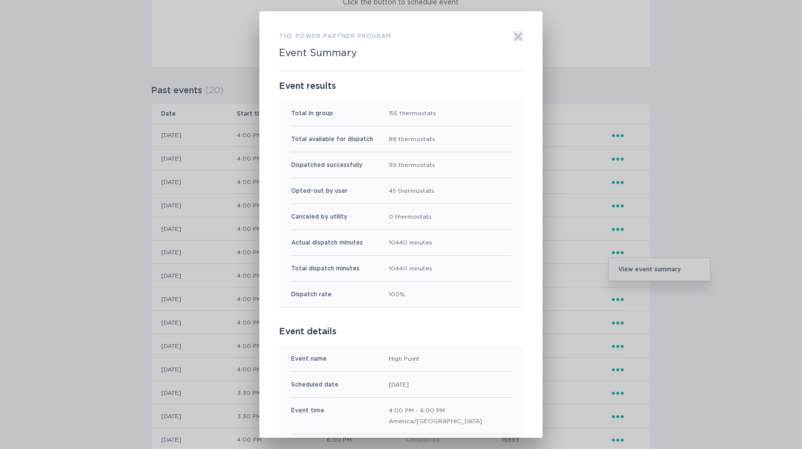
click at [515, 38] on icon "Exit" at bounding box center [518, 36] width 7 height 7
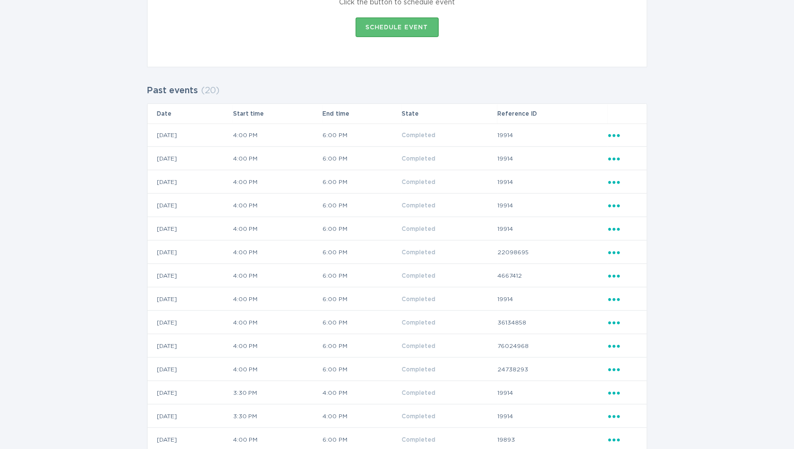
click at [660, 245] on div "Show more Active events ( 0 ) Date Start time End time State Reference ID Sched…" at bounding box center [397, 252] width 794 height 732
click at [613, 367] on icon "Ellipsis" at bounding box center [615, 368] width 14 height 8
click at [657, 384] on div "View event summary" at bounding box center [660, 387] width 102 height 22
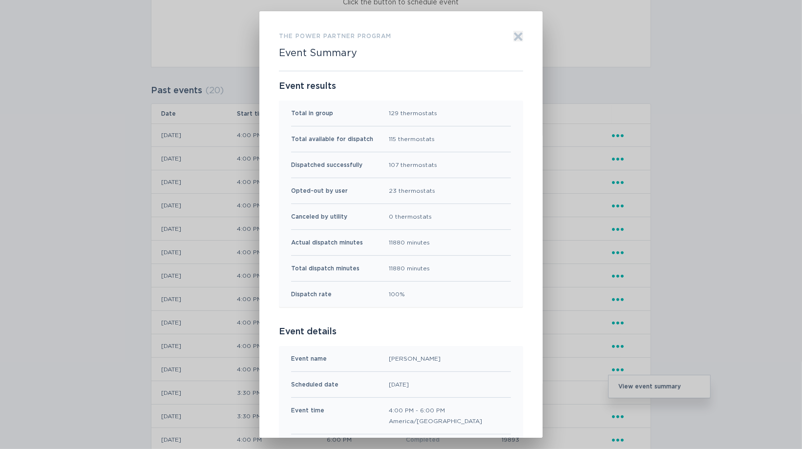
click at [515, 35] on icon "Exit" at bounding box center [518, 36] width 7 height 7
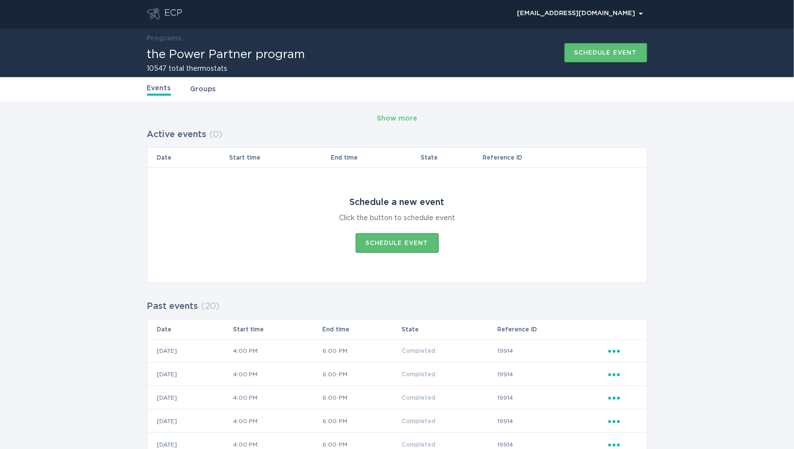
scroll to position [0, 0]
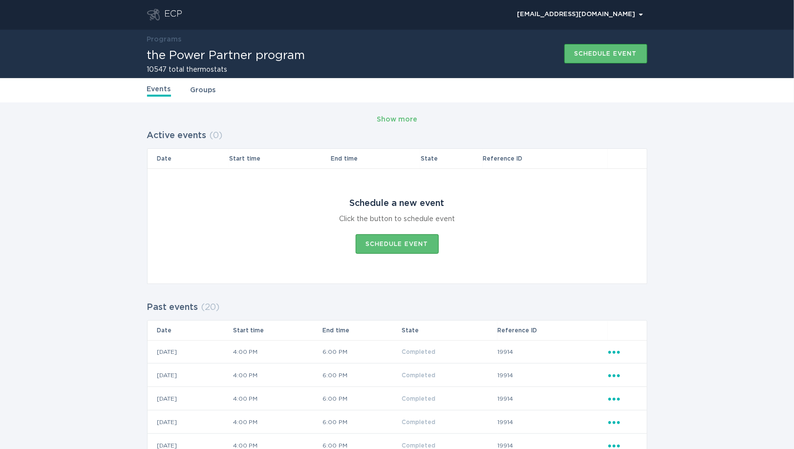
click at [201, 90] on link "Groups" at bounding box center [202, 90] width 25 height 11
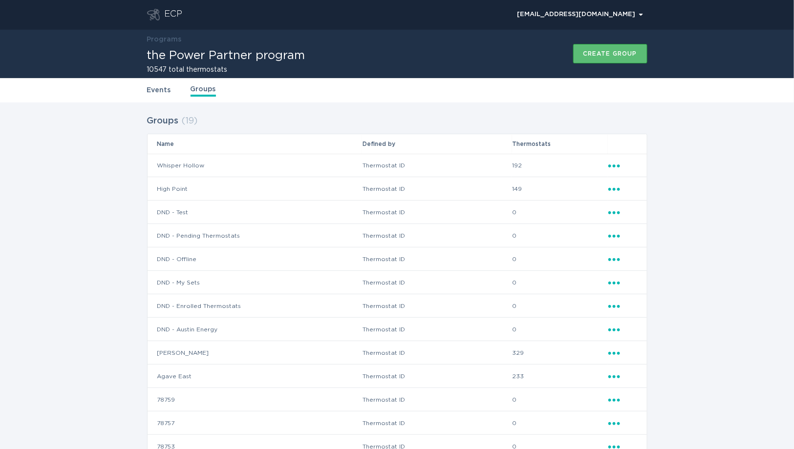
click at [613, 165] on icon "Popover menu" at bounding box center [614, 166] width 12 height 3
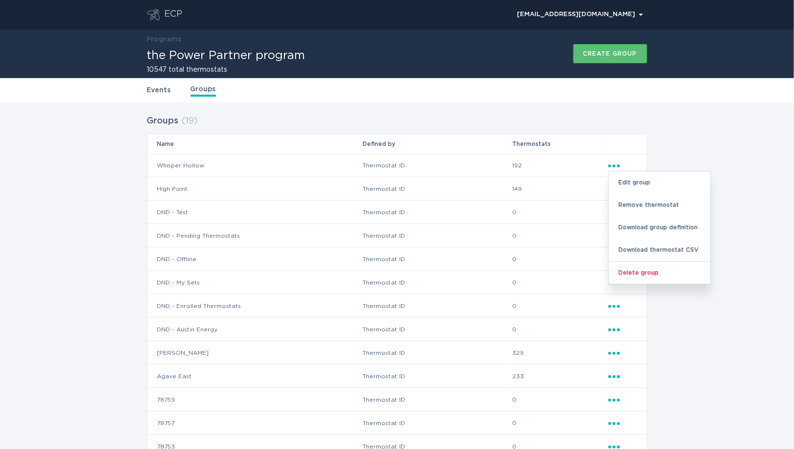
click at [613, 165] on icon "275fe029f442435fa047d9d4e3c7b5b6" at bounding box center [614, 166] width 12 height 3
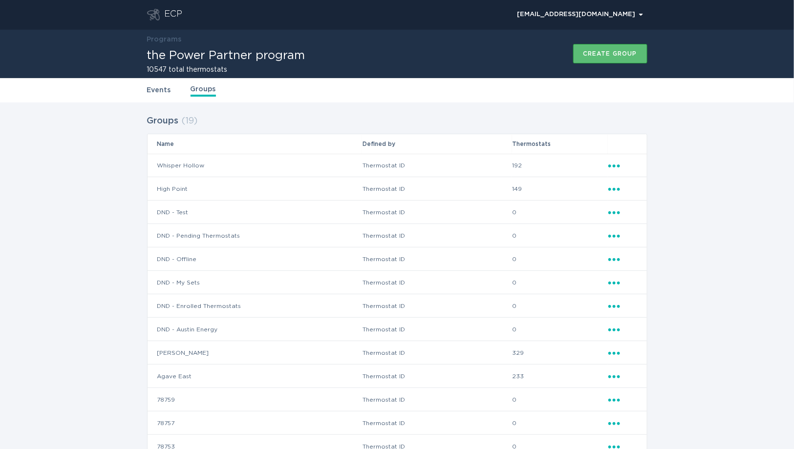
click at [676, 204] on div "Groups ( 19 ) Name Defined by Thermostats Whisper Hollow Thermostat ID 192 Elli…" at bounding box center [397, 368] width 794 height 531
click at [612, 376] on icon "Popover menu" at bounding box center [614, 377] width 12 height 3
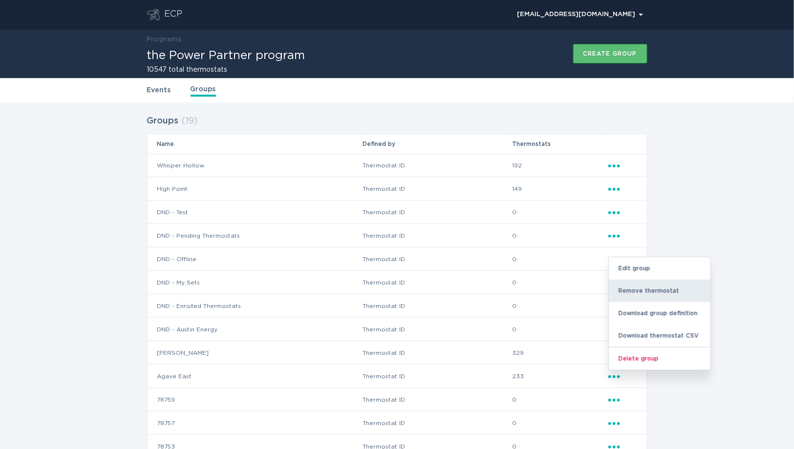
click at [639, 298] on div "Remove thermostat" at bounding box center [660, 291] width 102 height 22
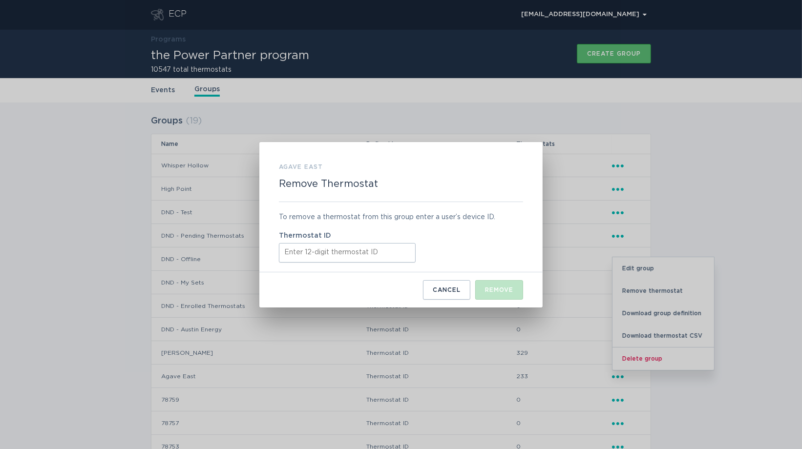
click at [375, 253] on input "Thermostat ID" at bounding box center [347, 253] width 137 height 20
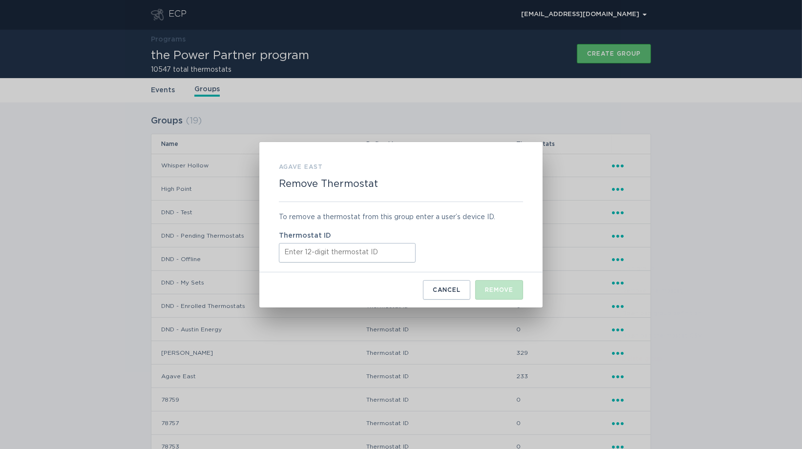
paste input "416493839531"
type input "416493839531"
click at [482, 289] on button "Remove" at bounding box center [499, 290] width 48 height 20
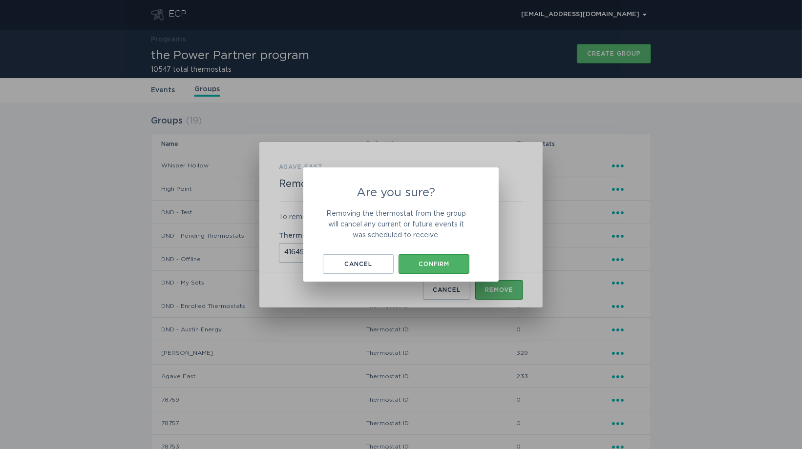
click at [445, 265] on div "Confirm" at bounding box center [433, 264] width 61 height 6
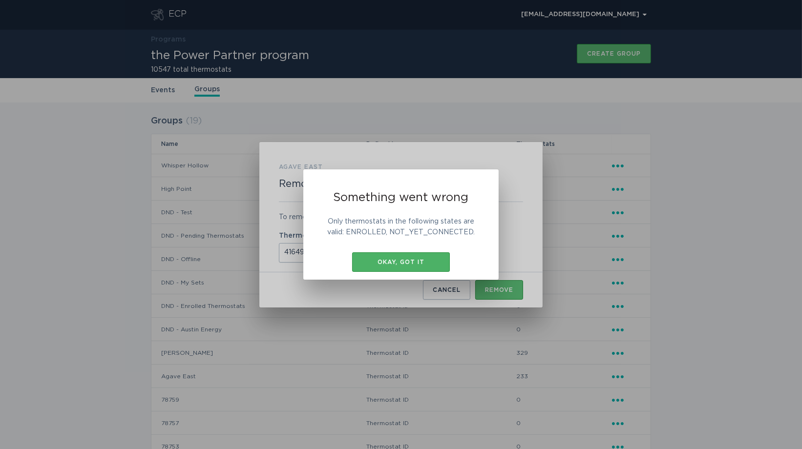
click at [423, 261] on div "Okay, got it" at bounding box center [401, 262] width 88 height 6
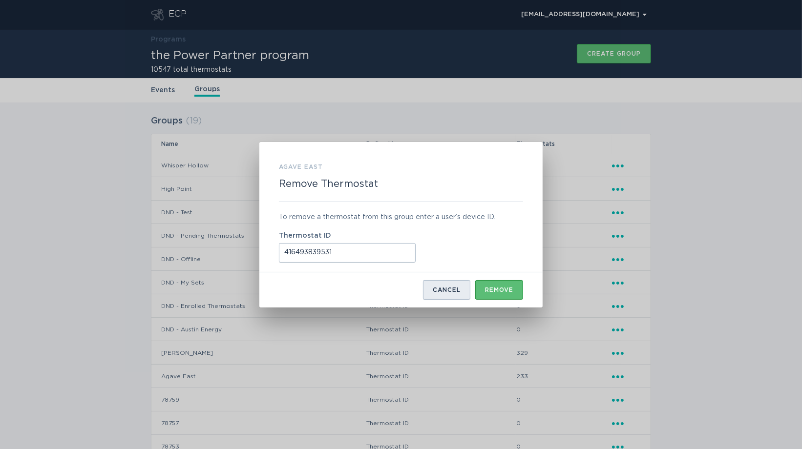
click at [442, 285] on button "Cancel" at bounding box center [446, 290] width 47 height 20
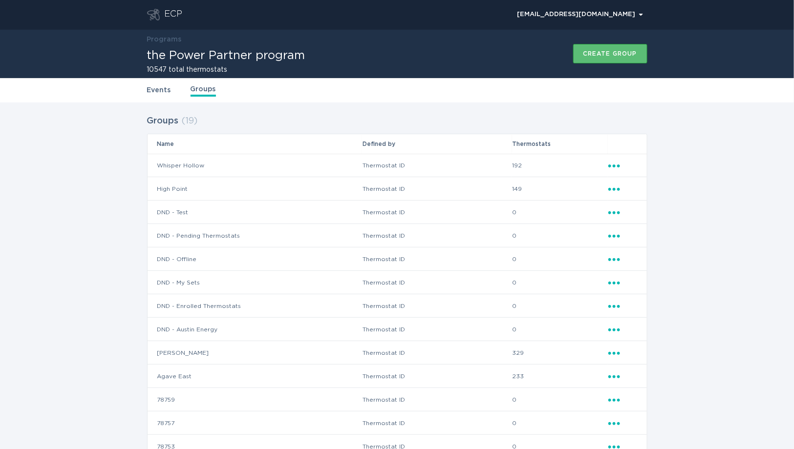
click at [726, 261] on div "Groups ( 19 ) Name Defined by Thermostats Whisper Hollow Thermostat ID 192 Elli…" at bounding box center [397, 368] width 794 height 531
click at [618, 354] on icon "Popover menu" at bounding box center [614, 353] width 12 height 3
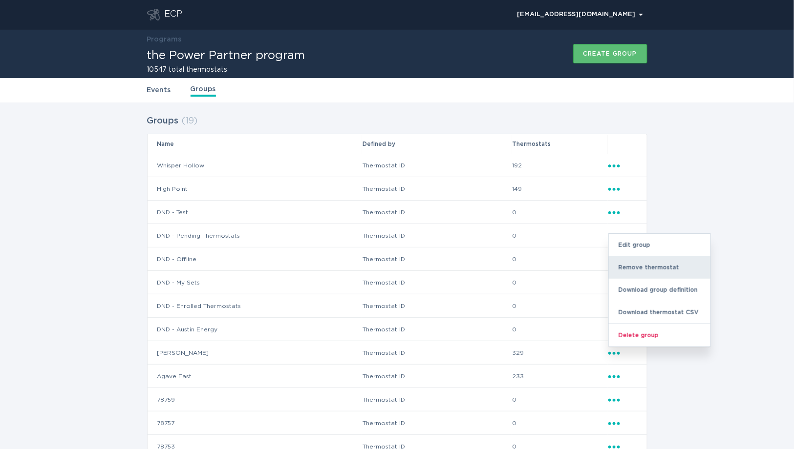
click at [638, 268] on div "Remove thermostat" at bounding box center [660, 267] width 102 height 22
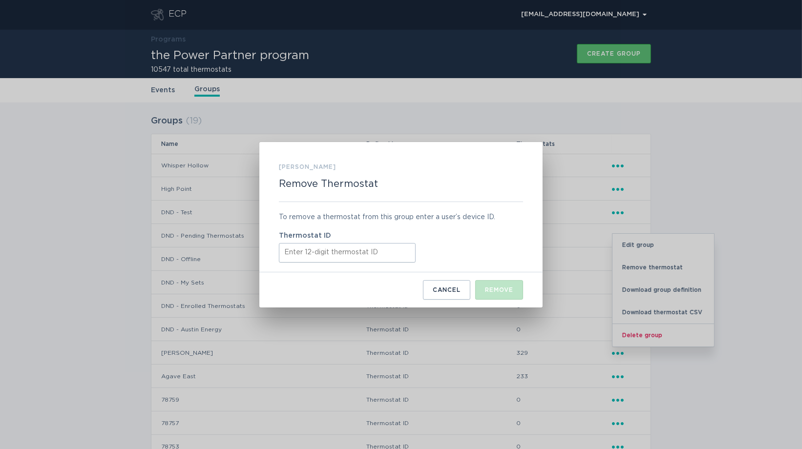
click at [360, 254] on input "Thermostat ID" at bounding box center [347, 253] width 137 height 20
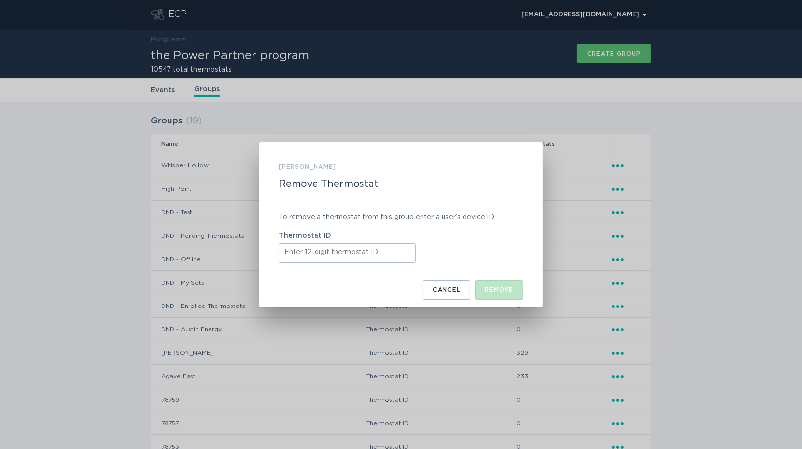
paste input "416493839531"
type input "416493839531"
click at [490, 287] on div "Remove" at bounding box center [499, 290] width 28 height 6
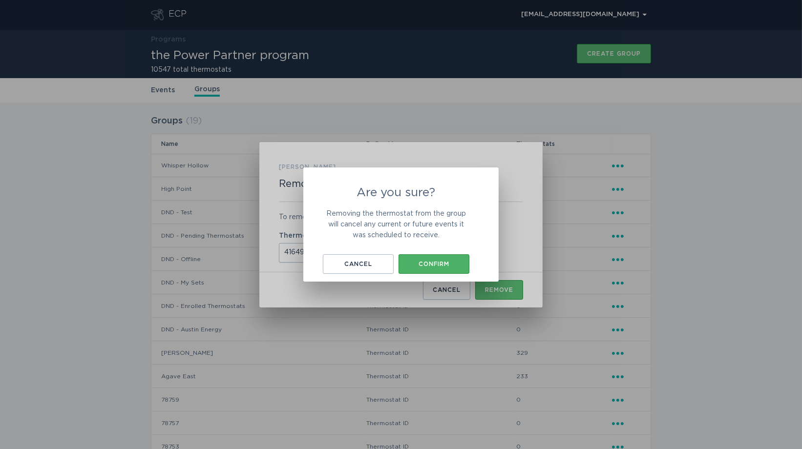
click at [438, 261] on div "Confirm" at bounding box center [433, 264] width 61 height 6
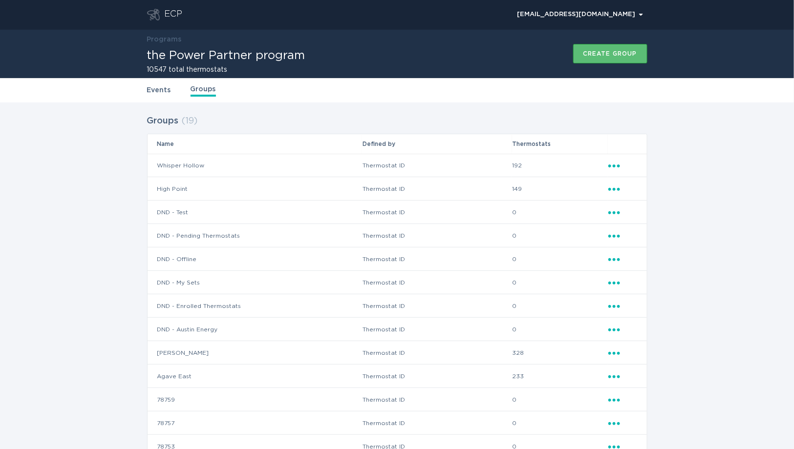
click at [643, 279] on td "Ellipsis" at bounding box center [627, 282] width 39 height 23
click at [608, 374] on icon "Ellipsis" at bounding box center [615, 375] width 14 height 8
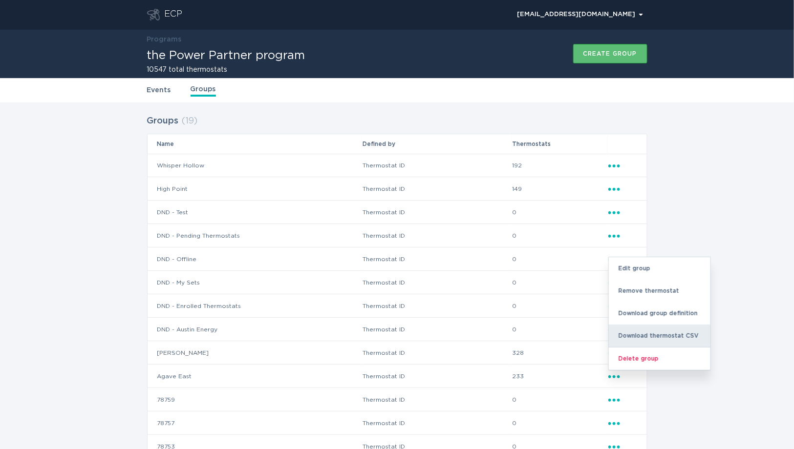
click at [631, 343] on div "Download thermostat CSV" at bounding box center [660, 336] width 102 height 22
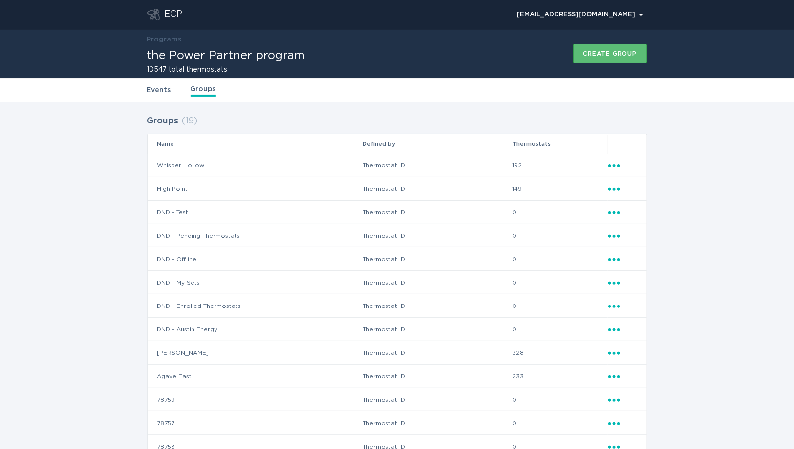
drag, startPoint x: 121, startPoint y: 265, endPoint x: 135, endPoint y: 261, distance: 14.4
click at [121, 265] on div "Groups ( 19 ) Name Defined by Thermostats Whisper Hollow Thermostat ID 192 Elli…" at bounding box center [397, 368] width 794 height 531
click at [614, 353] on icon "Popover menu" at bounding box center [614, 353] width 12 height 3
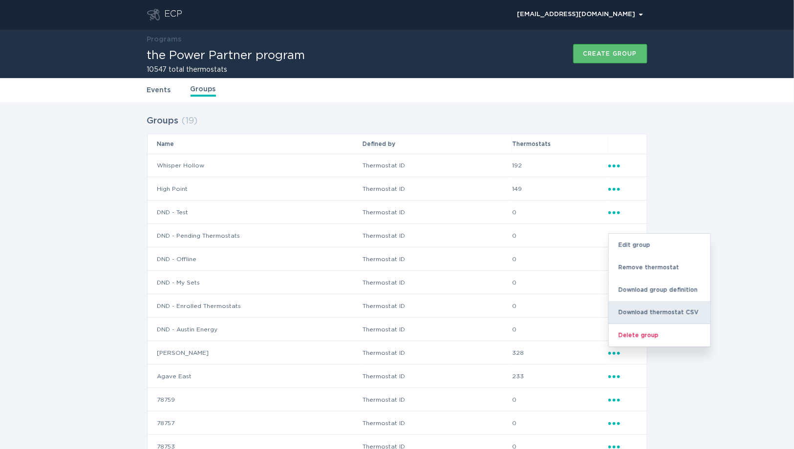
click at [637, 309] on div "Download thermostat CSV" at bounding box center [660, 312] width 102 height 22
